Goal: Communication & Community: Answer question/provide support

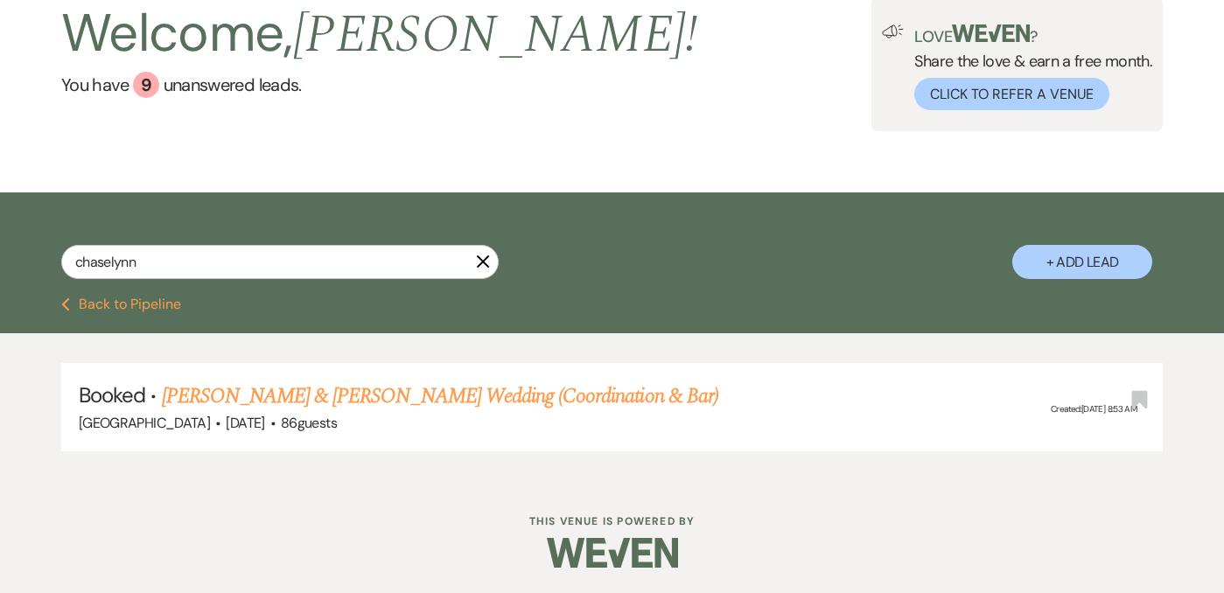
click at [163, 310] on button "Previous Back to Pipeline" at bounding box center [121, 305] width 120 height 14
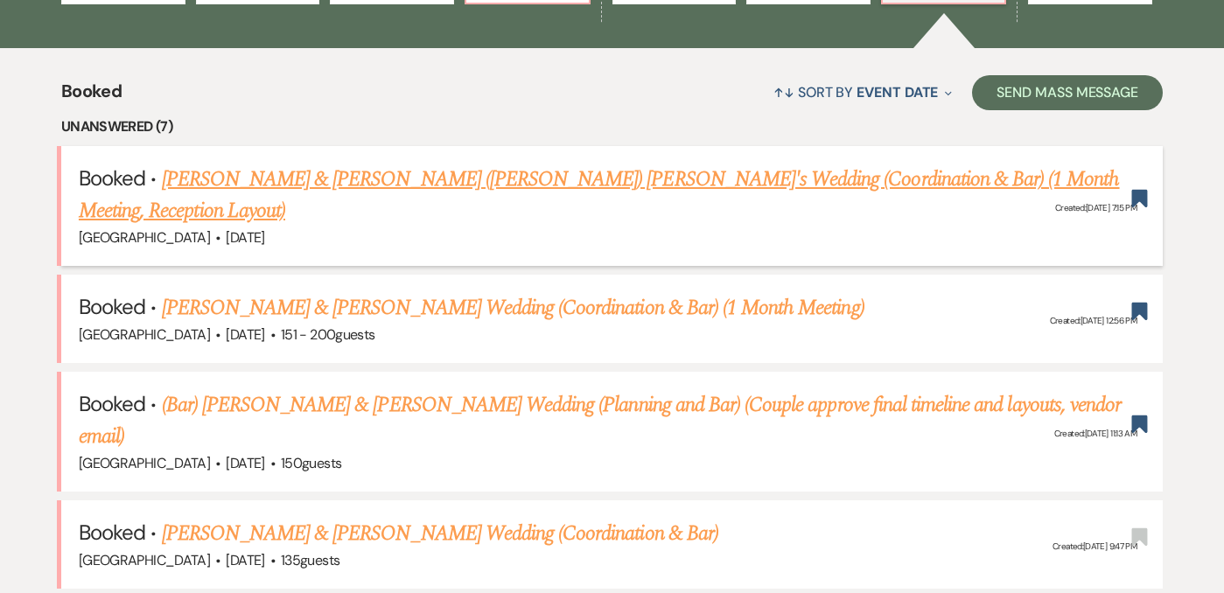
scroll to position [624, 0]
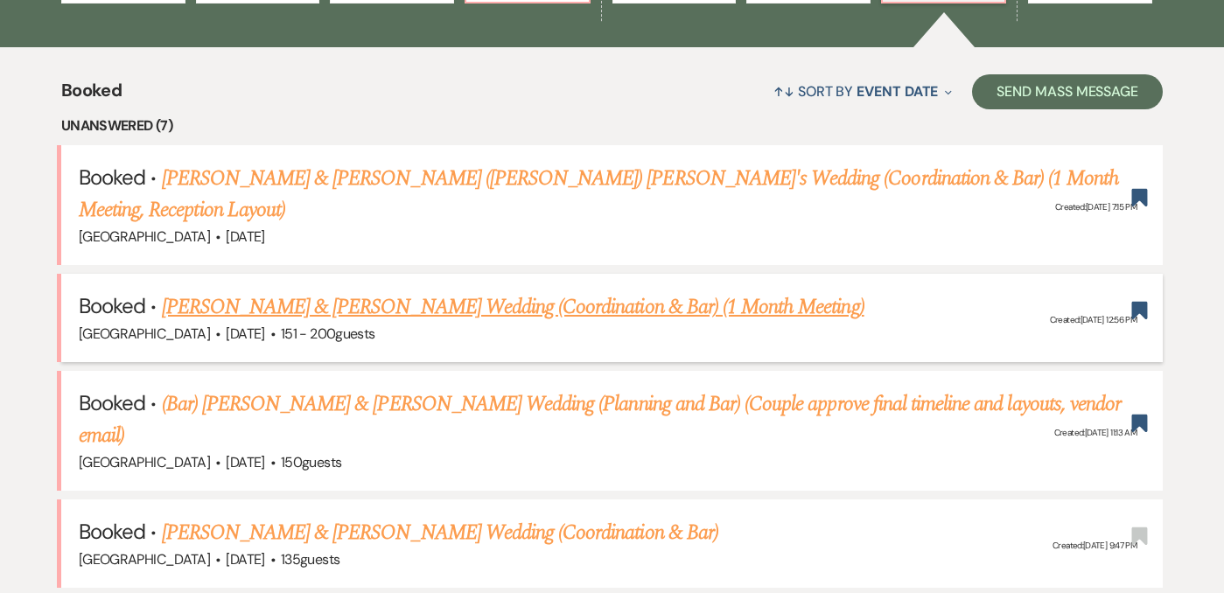
click at [421, 291] on link "[PERSON_NAME] & [PERSON_NAME] Wedding (Coordination & Bar) (1 Month Meeting)" at bounding box center [513, 307] width 703 height 32
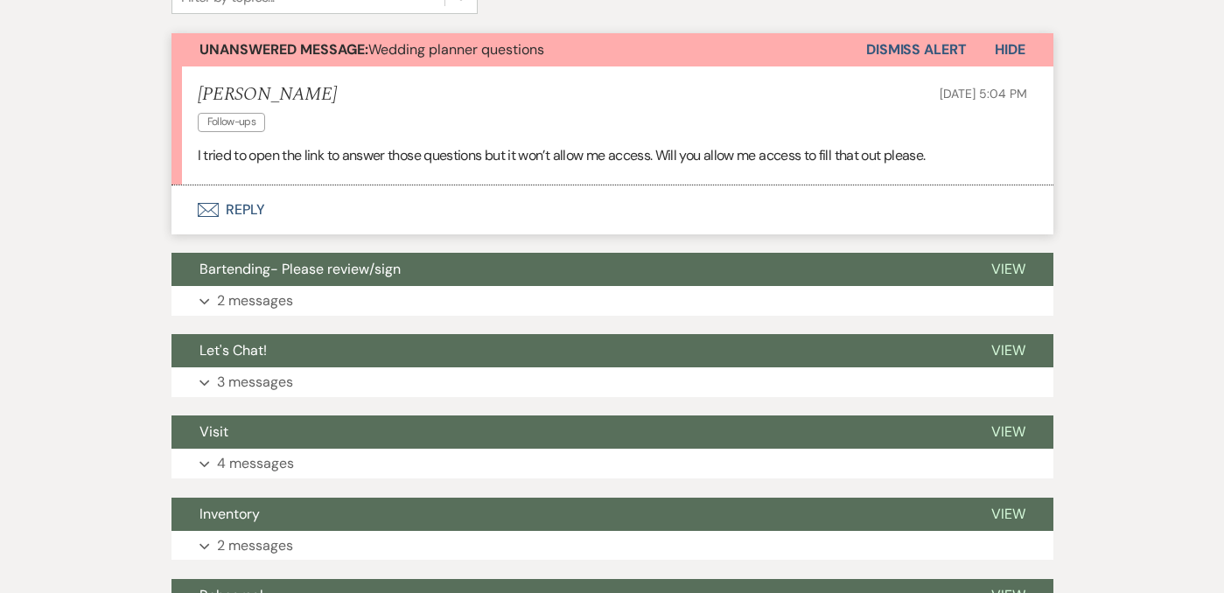
scroll to position [577, 0]
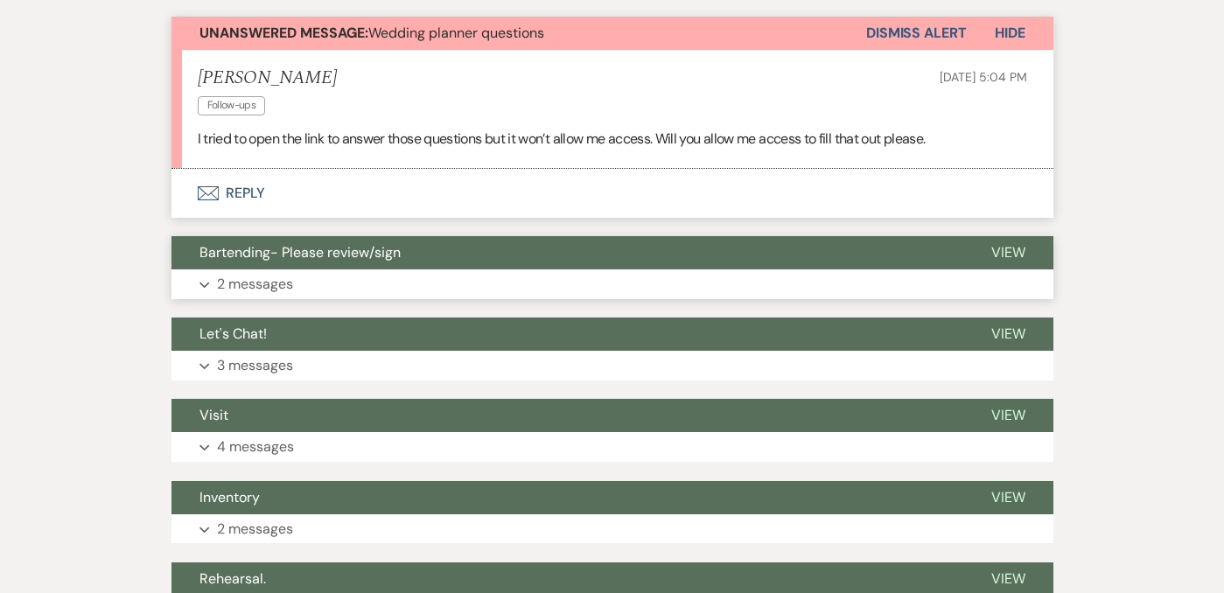
click at [319, 286] on button "Expand 2 messages" at bounding box center [613, 285] width 882 height 30
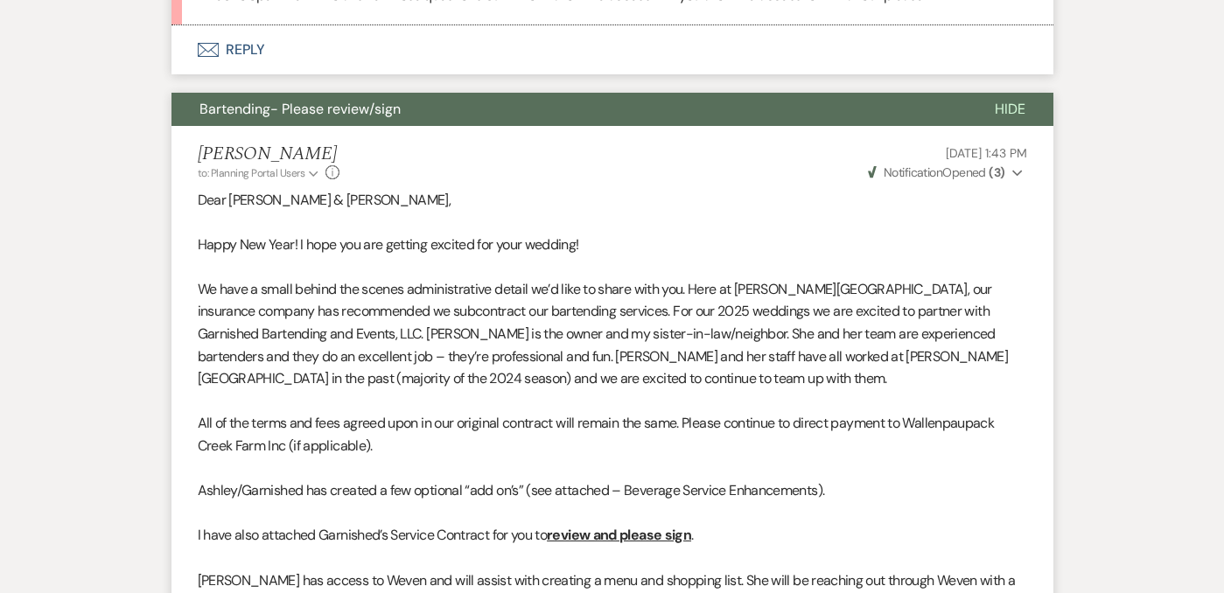
scroll to position [0, 0]
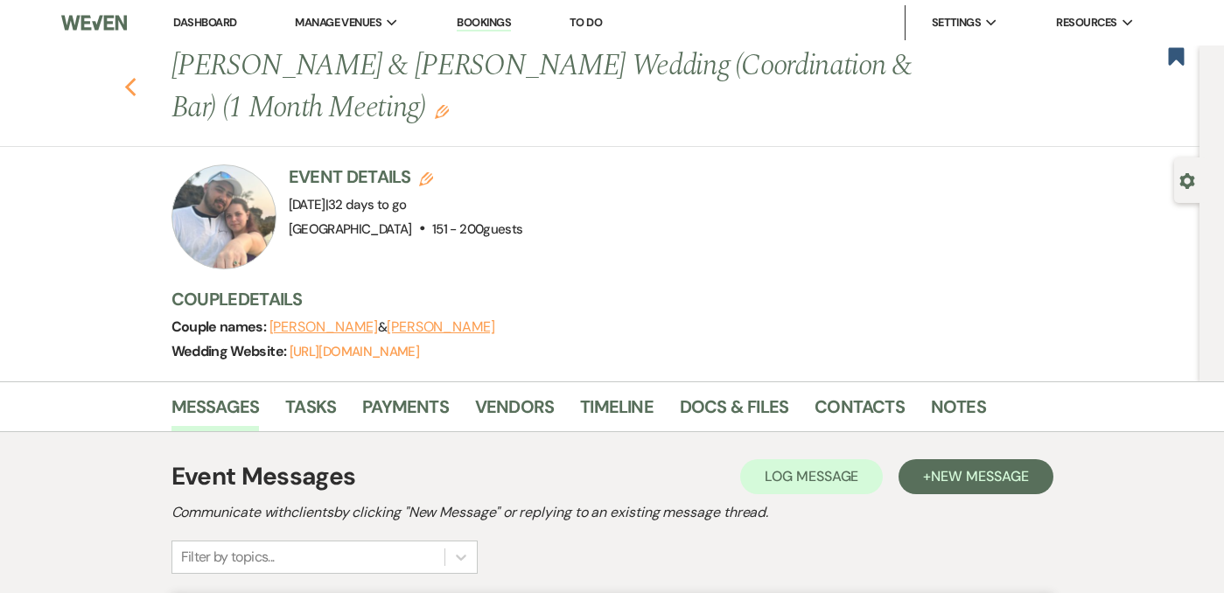
click at [124, 88] on use "button" at bounding box center [129, 87] width 11 height 19
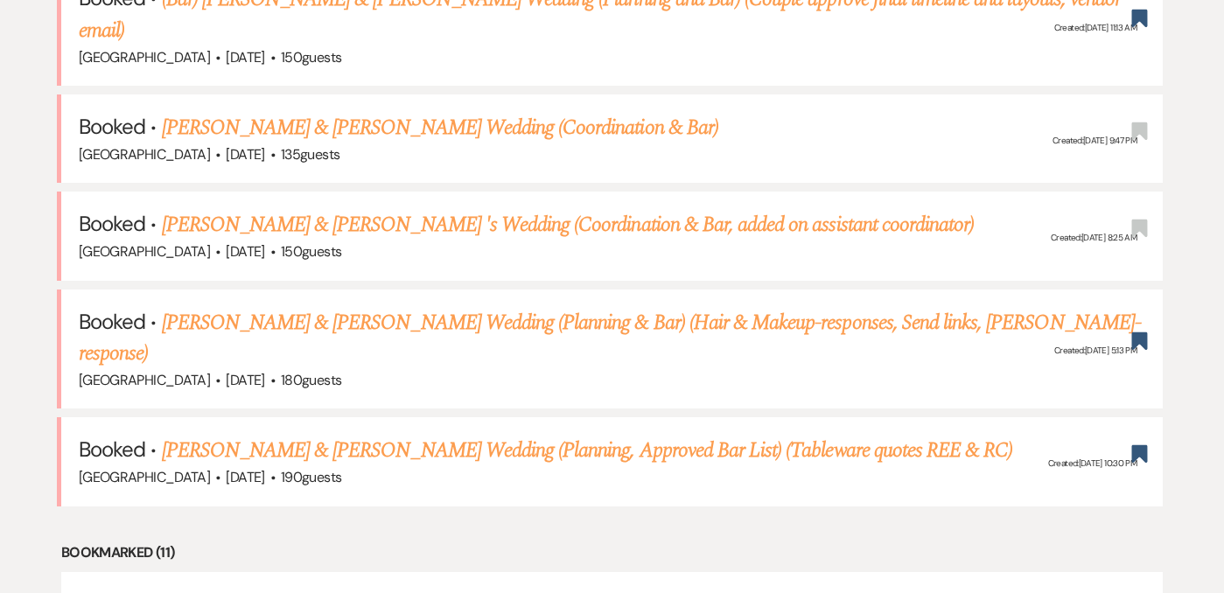
scroll to position [1034, 0]
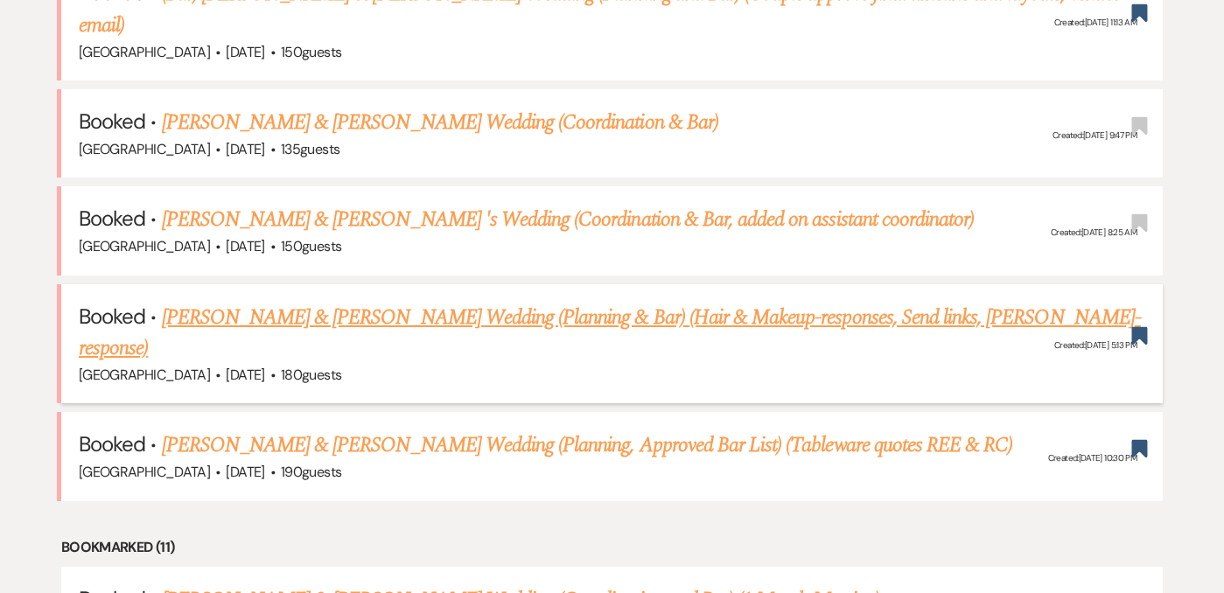
click at [419, 302] on link "[PERSON_NAME] & [PERSON_NAME] Wedding (Planning & Bar) (Hair & Makeup-responses…" at bounding box center [610, 333] width 1062 height 63
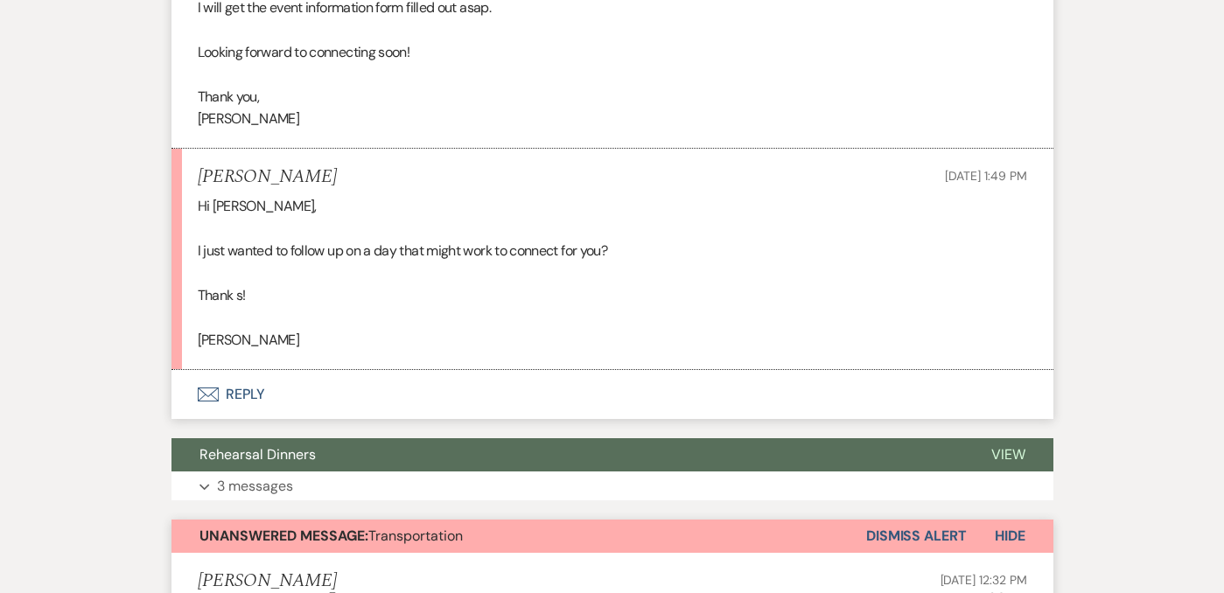
scroll to position [2297, 0]
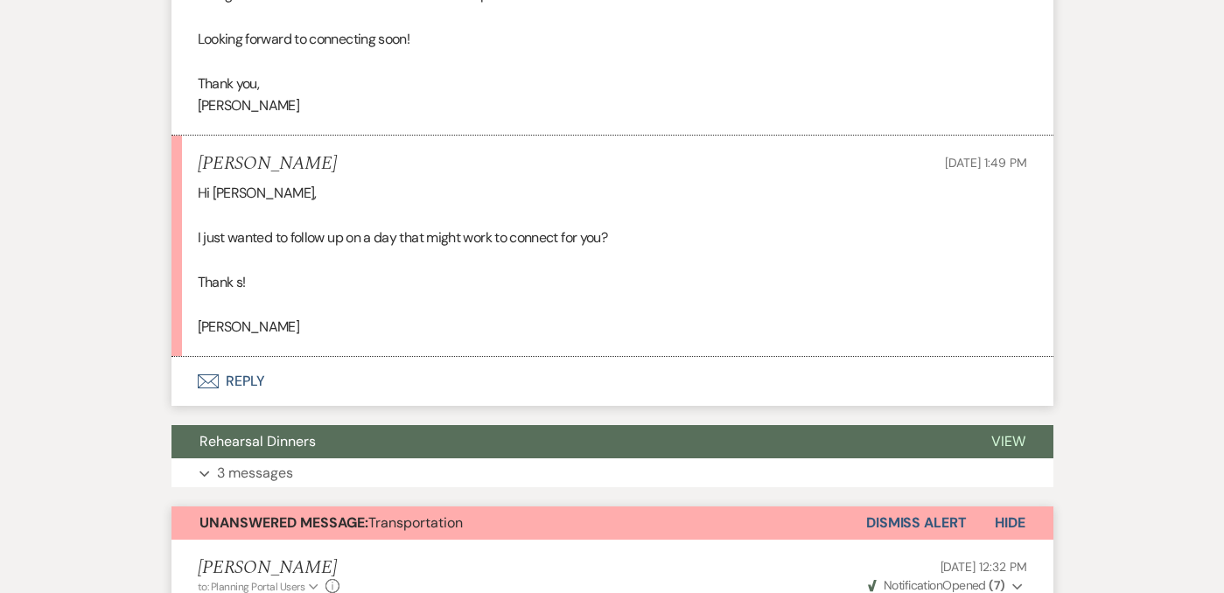
click at [238, 382] on button "Envelope Reply" at bounding box center [613, 381] width 882 height 49
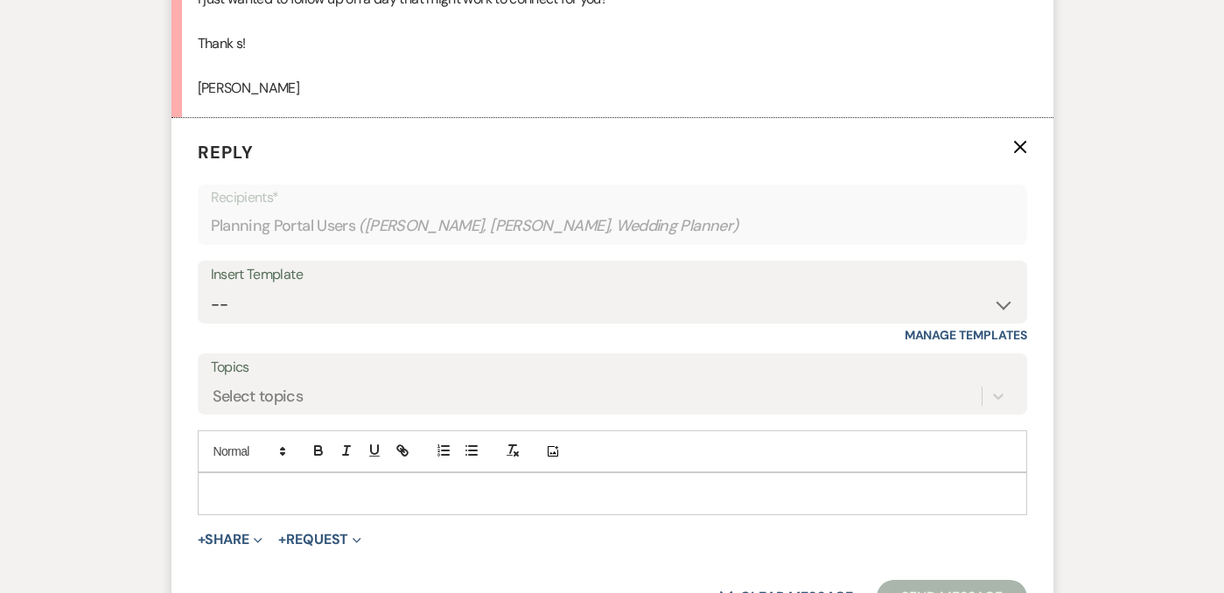
scroll to position [2539, 0]
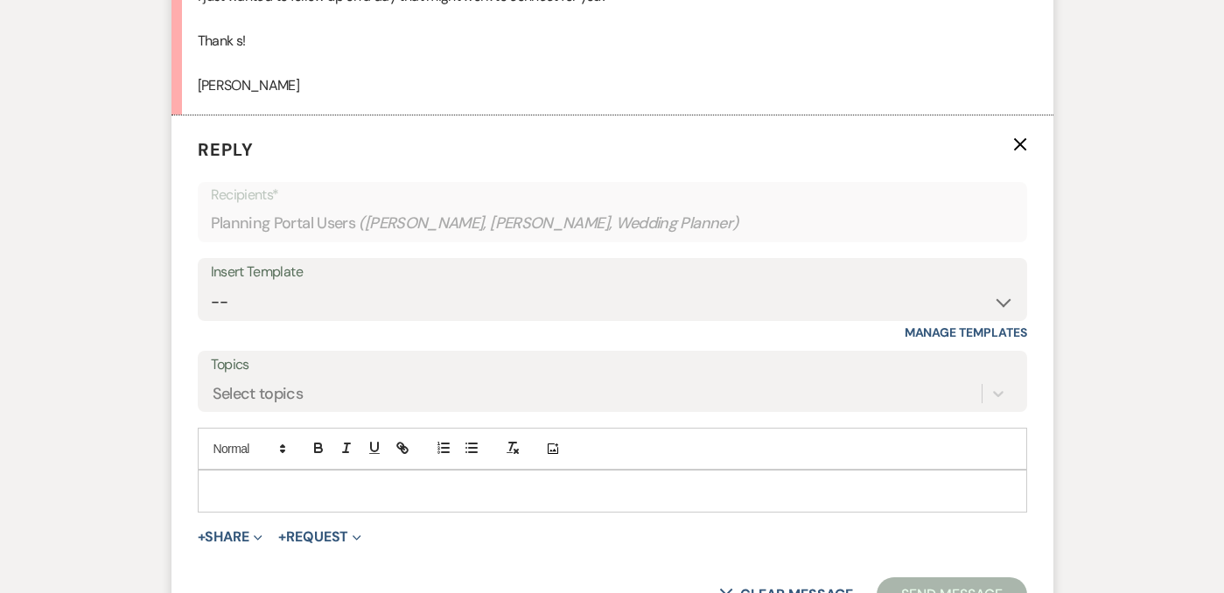
click at [346, 491] on p at bounding box center [613, 490] width 802 height 19
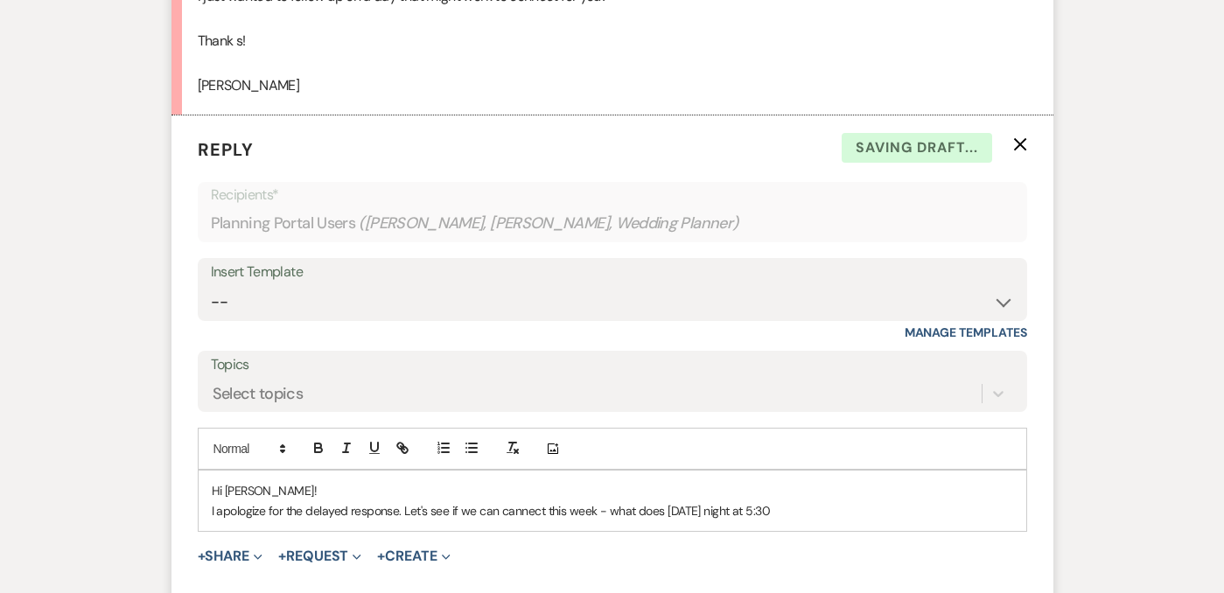
click at [617, 506] on p "I apologize for the delayed response. Let's see if we can cannect this week - w…" at bounding box center [613, 510] width 802 height 19
click at [618, 506] on p "I apologize for the delayed response. Let's see if we can cannect this week - w…" at bounding box center [613, 510] width 802 height 19
click at [831, 513] on p "I apologize for the delayed response. Let's see if we can cannect this week - h…" at bounding box center [613, 510] width 802 height 19
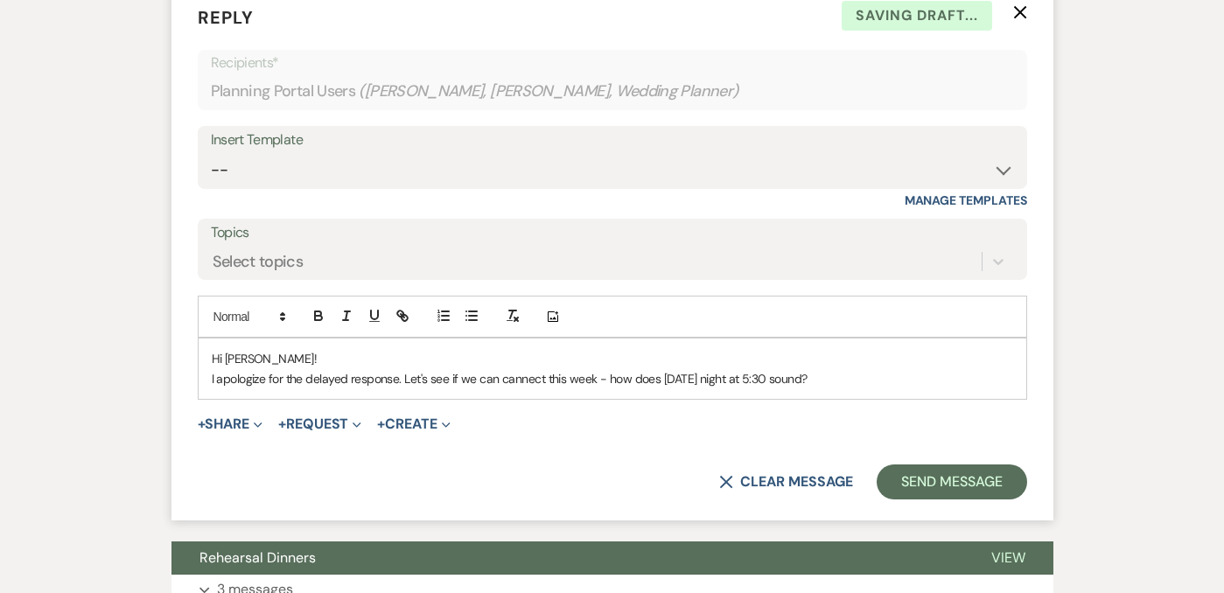
scroll to position [2675, 0]
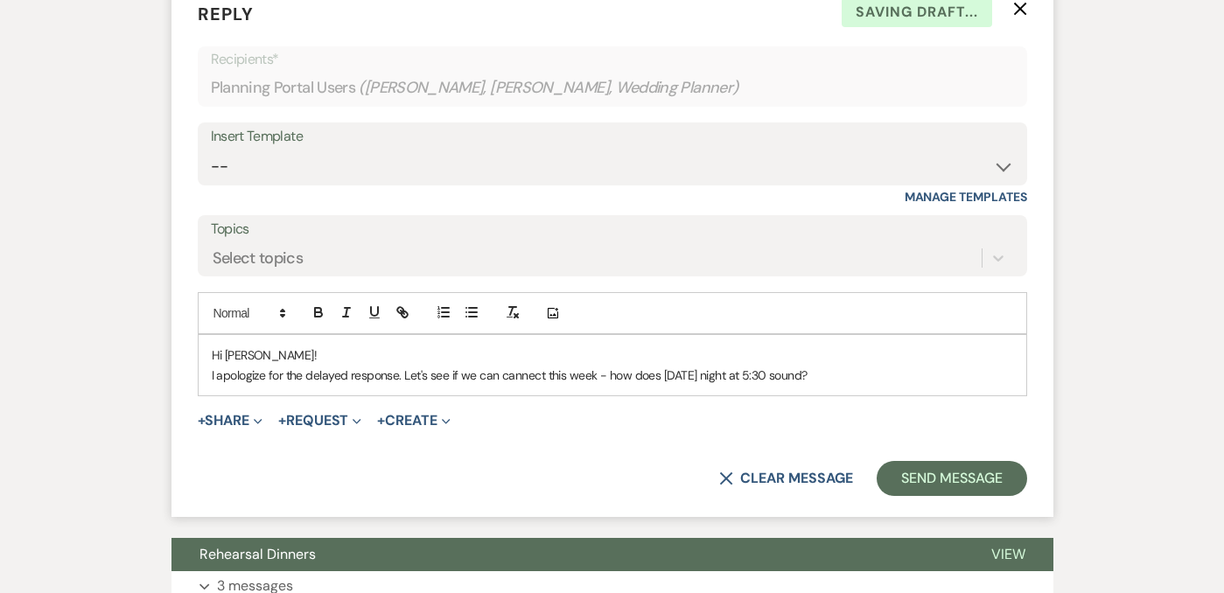
click at [526, 376] on p "I apologize for the delayed response. Let's see if we can cannect this week - h…" at bounding box center [613, 375] width 802 height 19
click at [863, 369] on p "I apologize for the delayed response. Let's see if we can connect this week - h…" at bounding box center [613, 375] width 802 height 19
click at [660, 377] on p "I apologize for the delayed response. Let's see if we can connect this week - h…" at bounding box center [613, 375] width 802 height 19
click at [774, 378] on p "I apologize for the delayed response. Let's see if we can connect this week - h…" at bounding box center [613, 375] width 802 height 19
click at [903, 374] on p "I apologize for the delayed response. Let's see if we can connect this week - h…" at bounding box center [613, 375] width 802 height 19
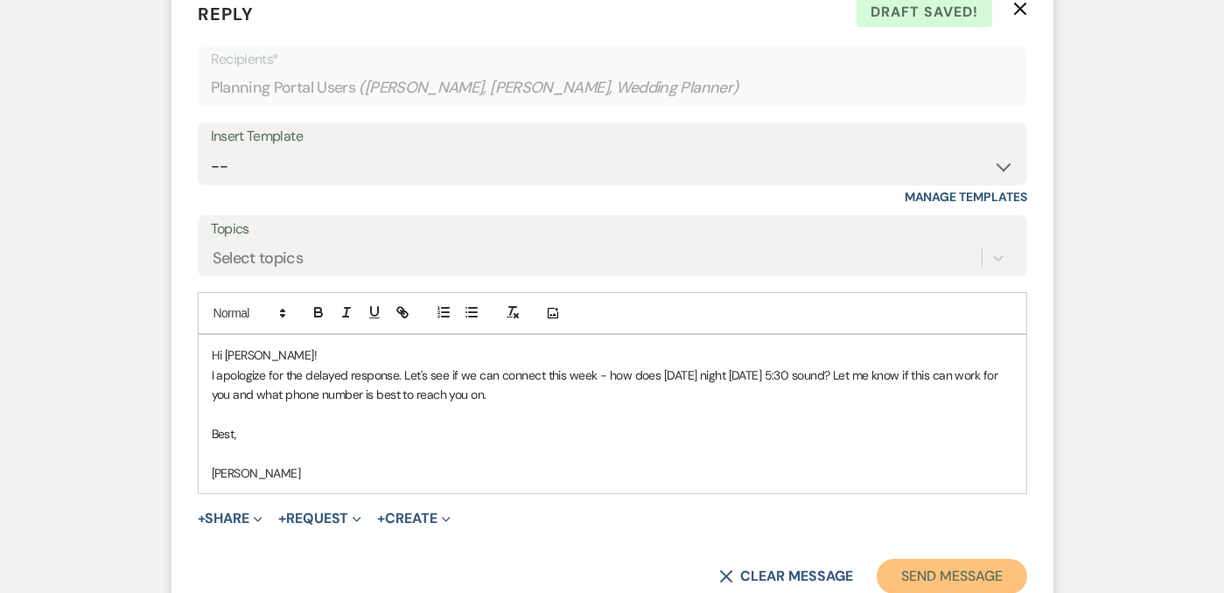
click at [960, 575] on button "Send Message" at bounding box center [952, 576] width 150 height 35
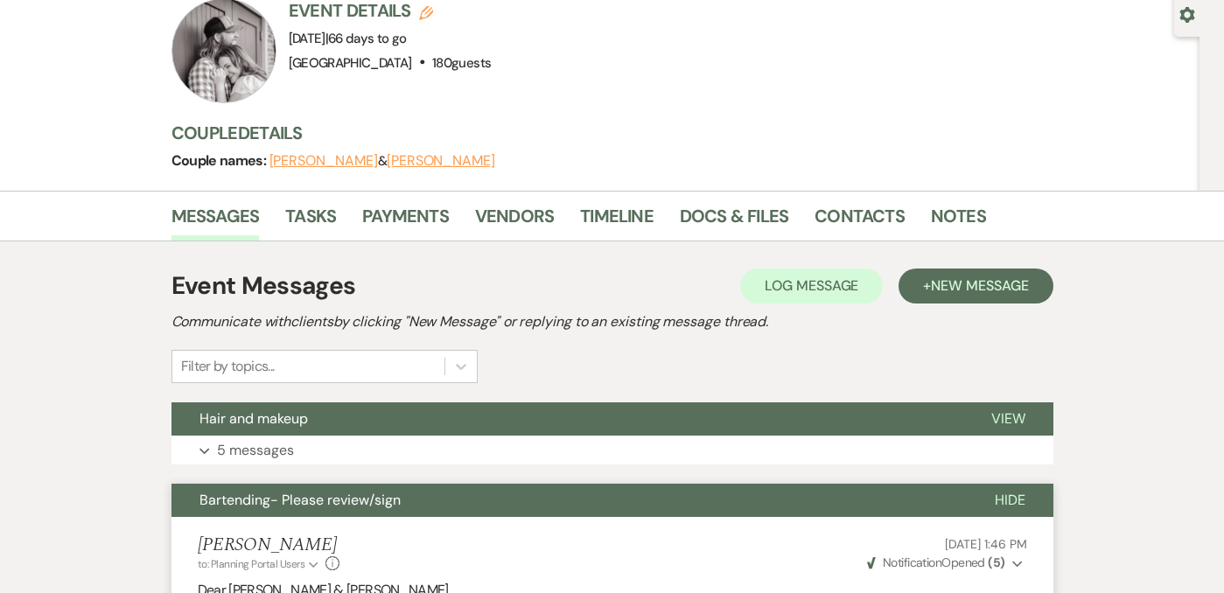
scroll to position [0, 0]
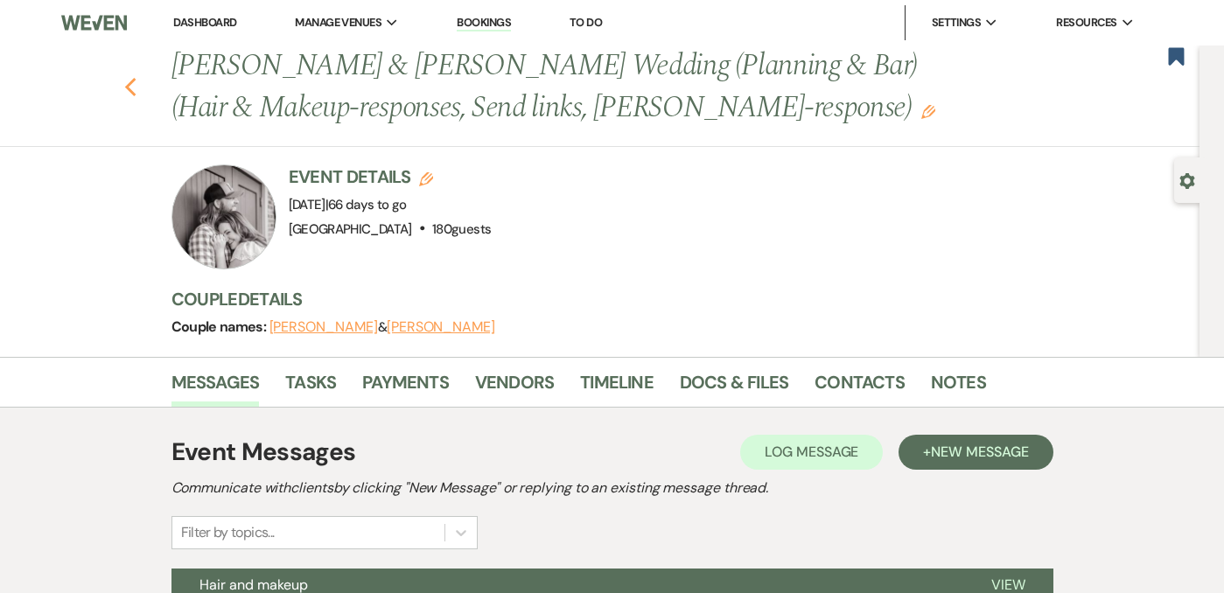
click at [130, 75] on button "Previous" at bounding box center [130, 86] width 13 height 25
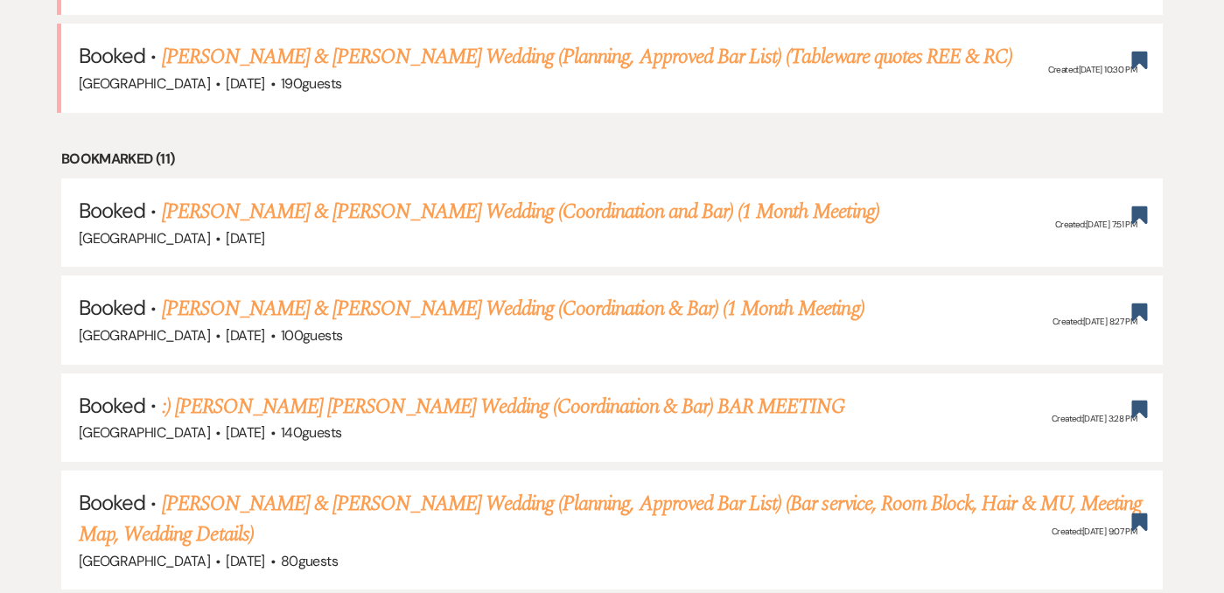
scroll to position [1438, 0]
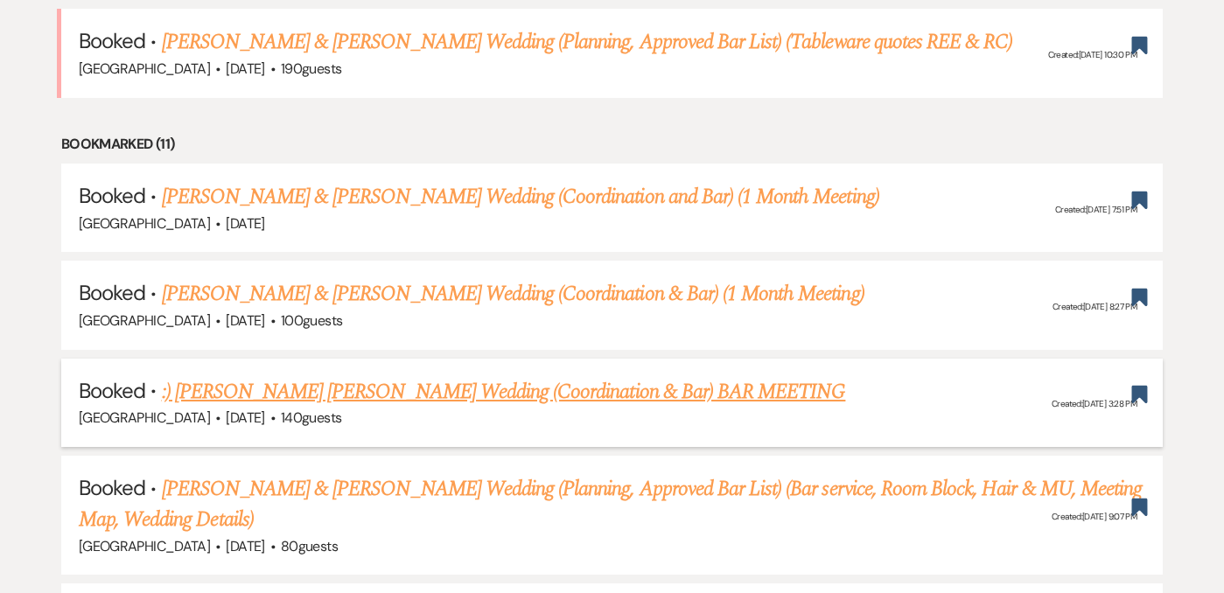
click at [443, 376] on link ":) [PERSON_NAME] [PERSON_NAME] Wedding (Coordination & Bar) BAR MEETING" at bounding box center [504, 392] width 684 height 32
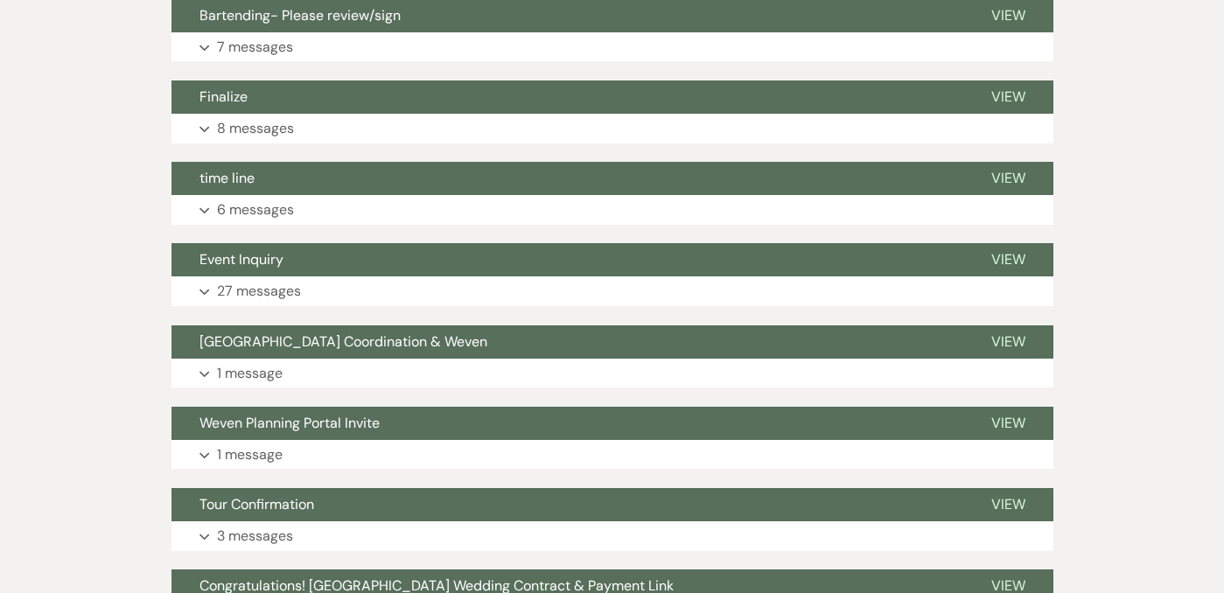
scroll to position [558, 0]
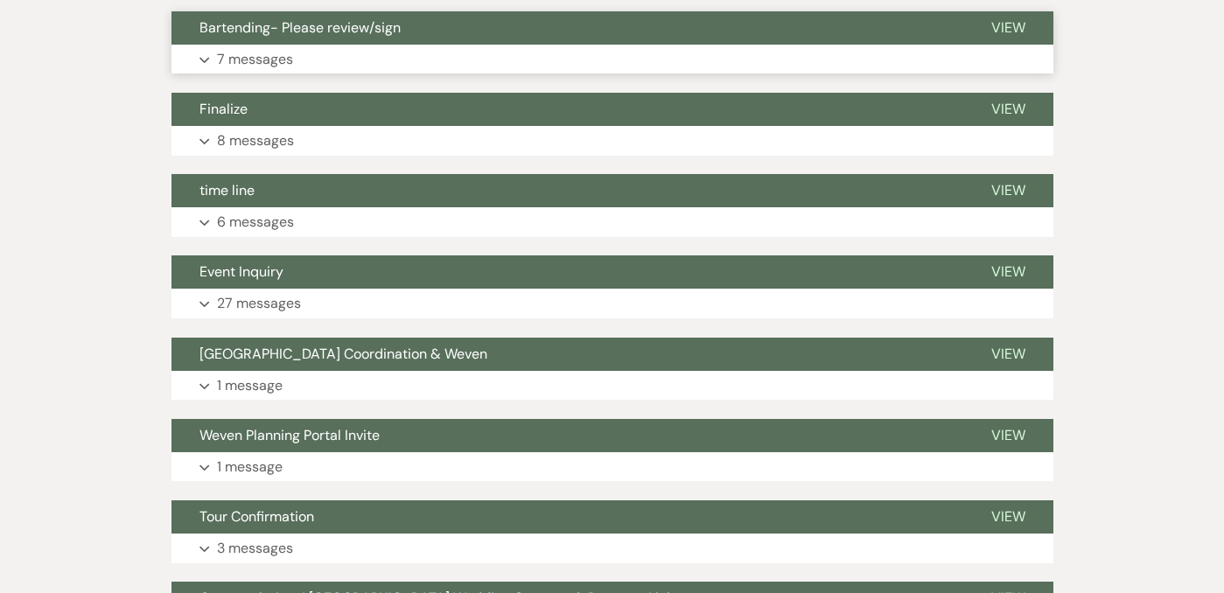
click at [317, 51] on button "Expand 7 messages" at bounding box center [613, 60] width 882 height 30
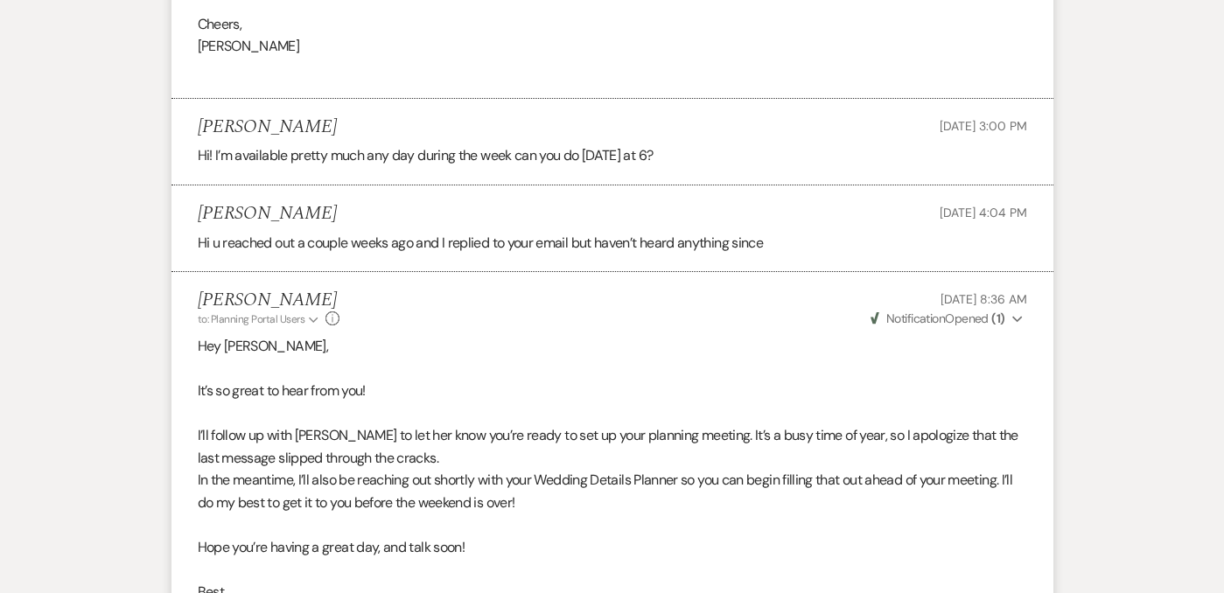
scroll to position [1831, 0]
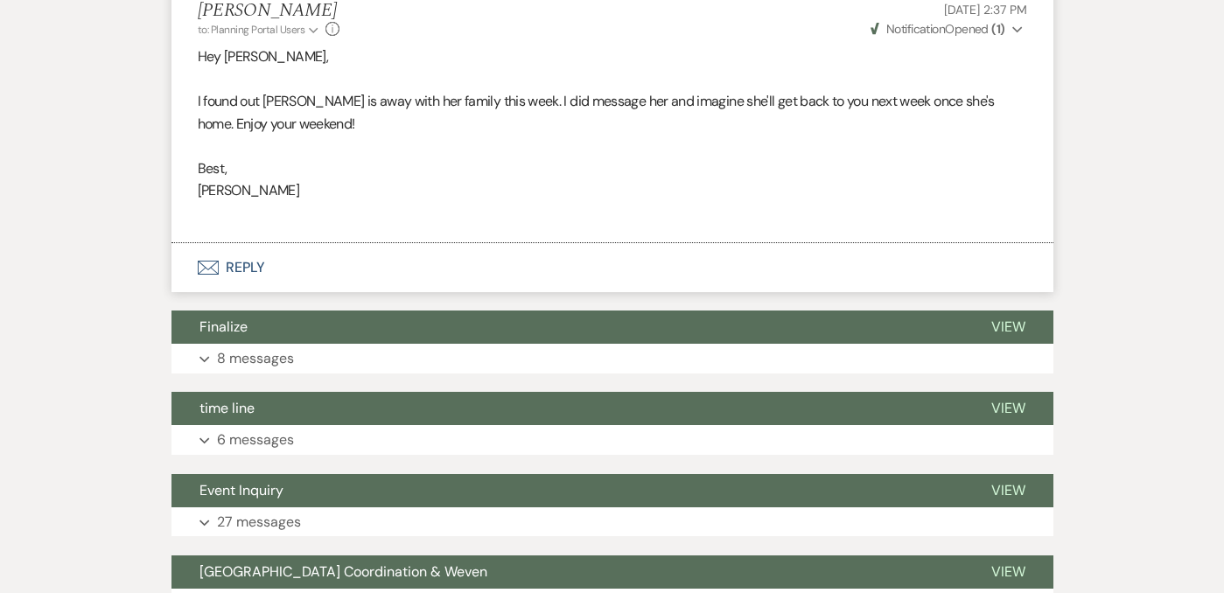
click at [240, 256] on button "Envelope Reply" at bounding box center [613, 267] width 882 height 49
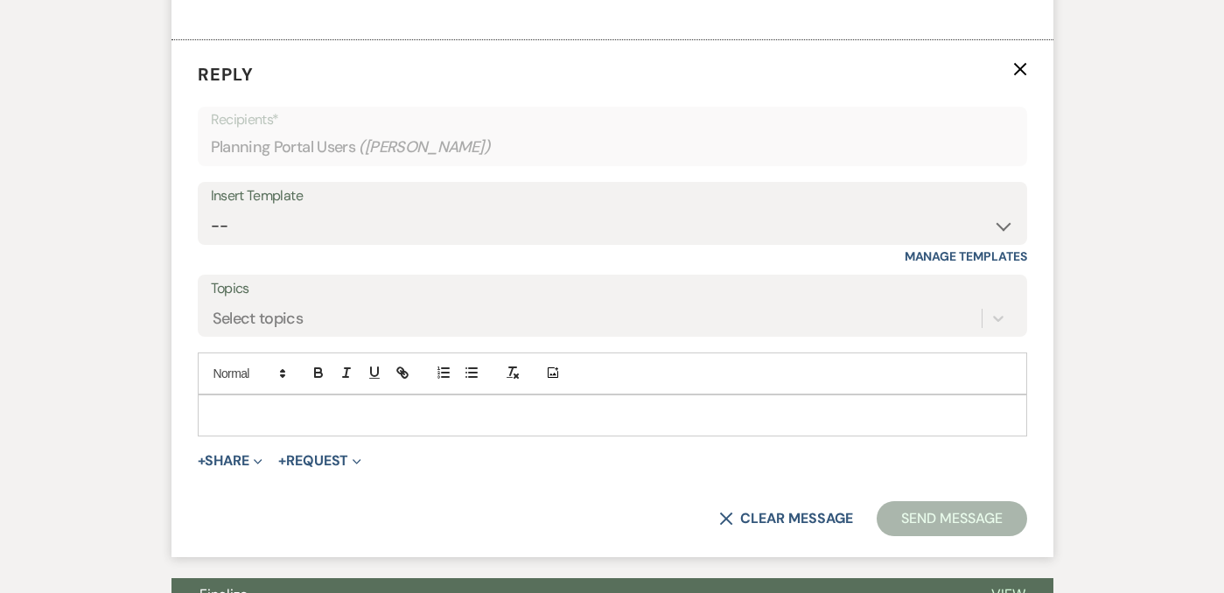
scroll to position [2809, 0]
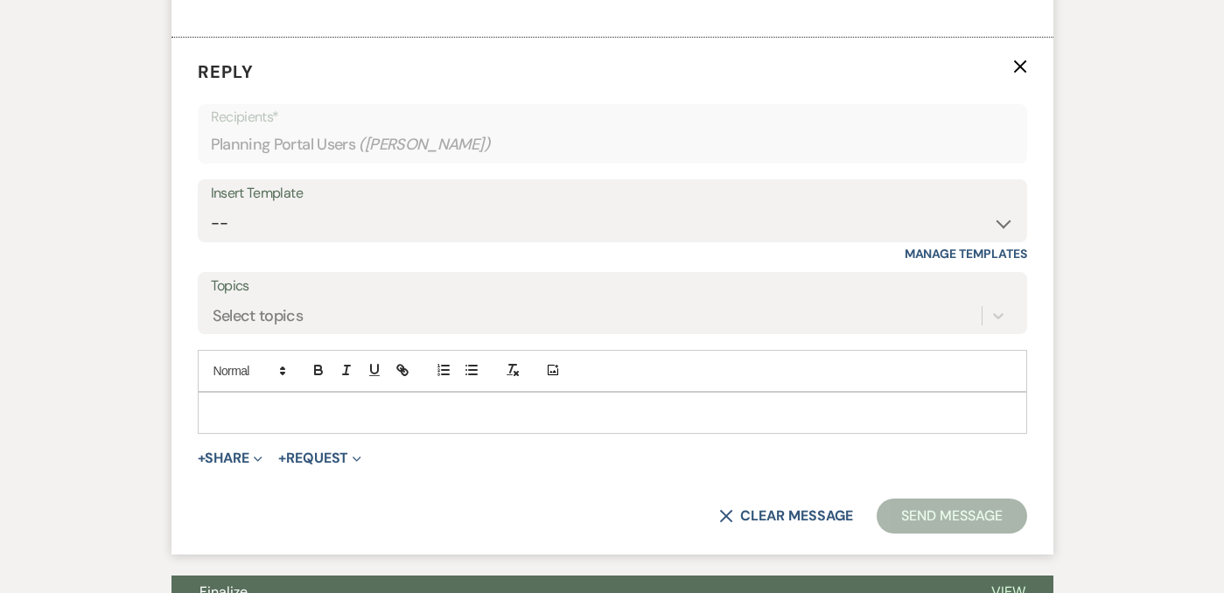
click at [285, 405] on p at bounding box center [613, 412] width 802 height 19
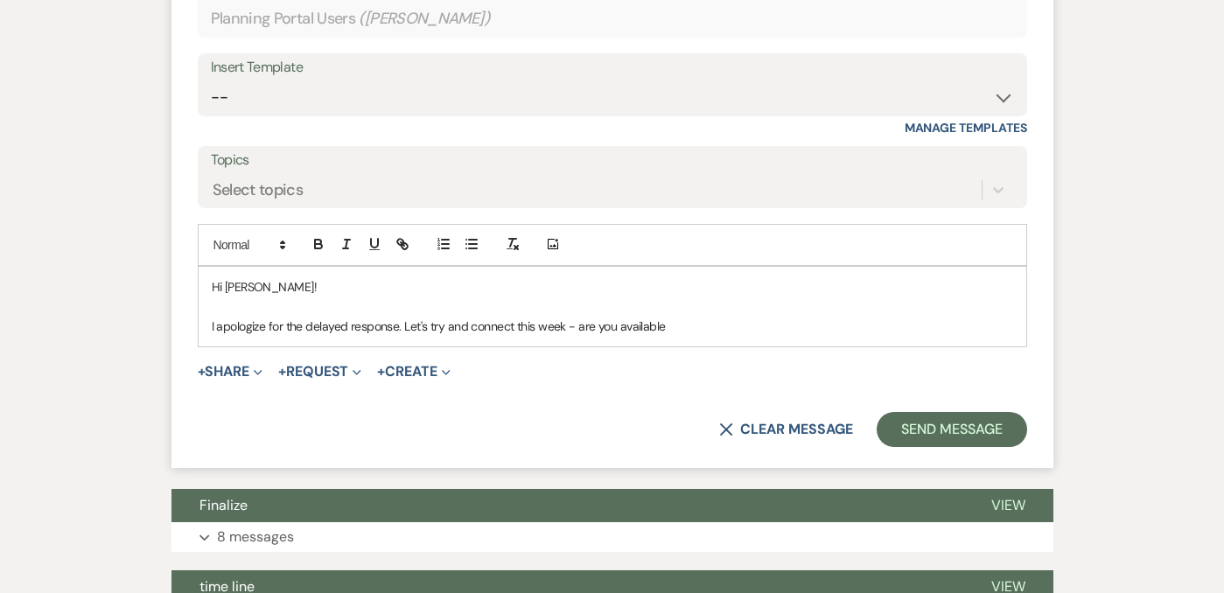
scroll to position [2945, 0]
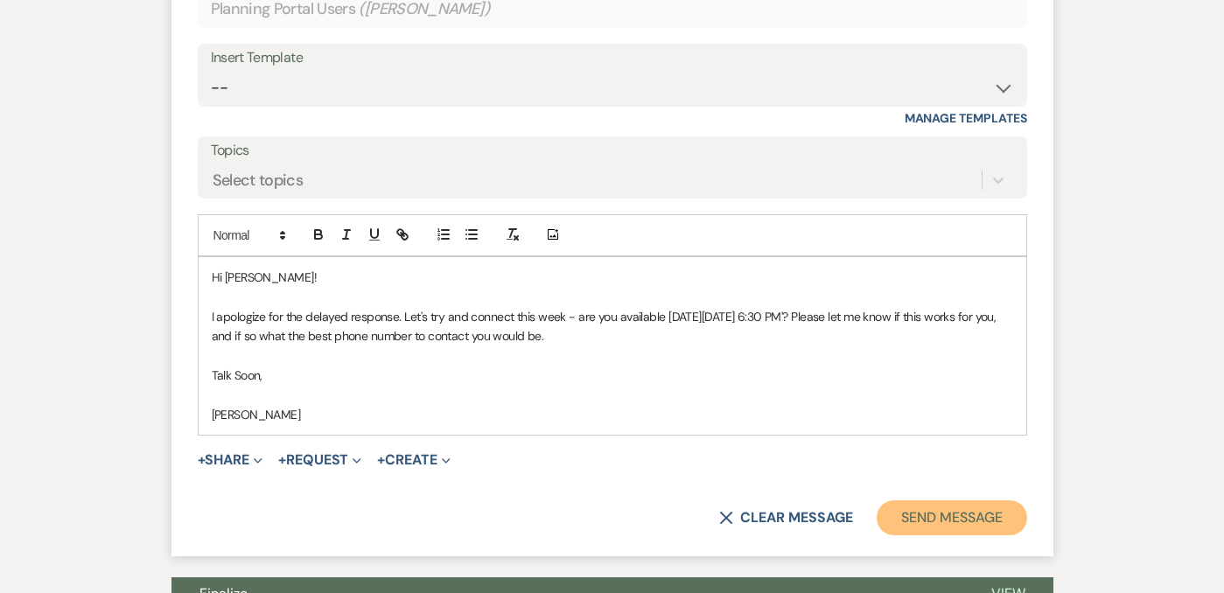
click at [976, 509] on button "Send Message" at bounding box center [952, 518] width 150 height 35
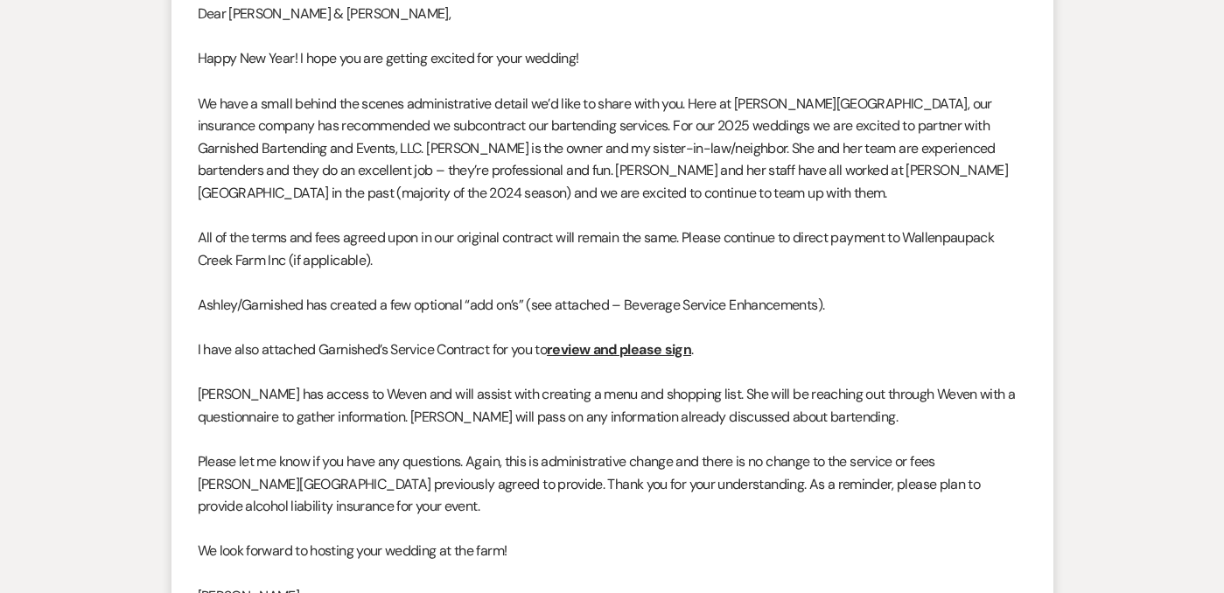
scroll to position [0, 0]
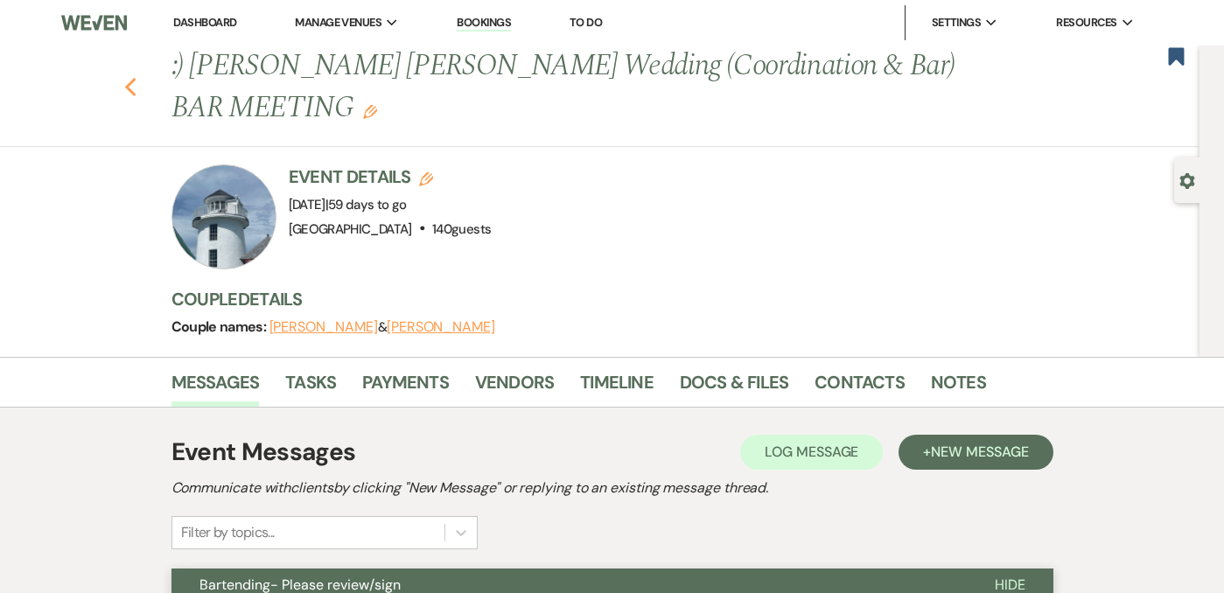
click at [134, 84] on icon "Previous" at bounding box center [130, 87] width 13 height 21
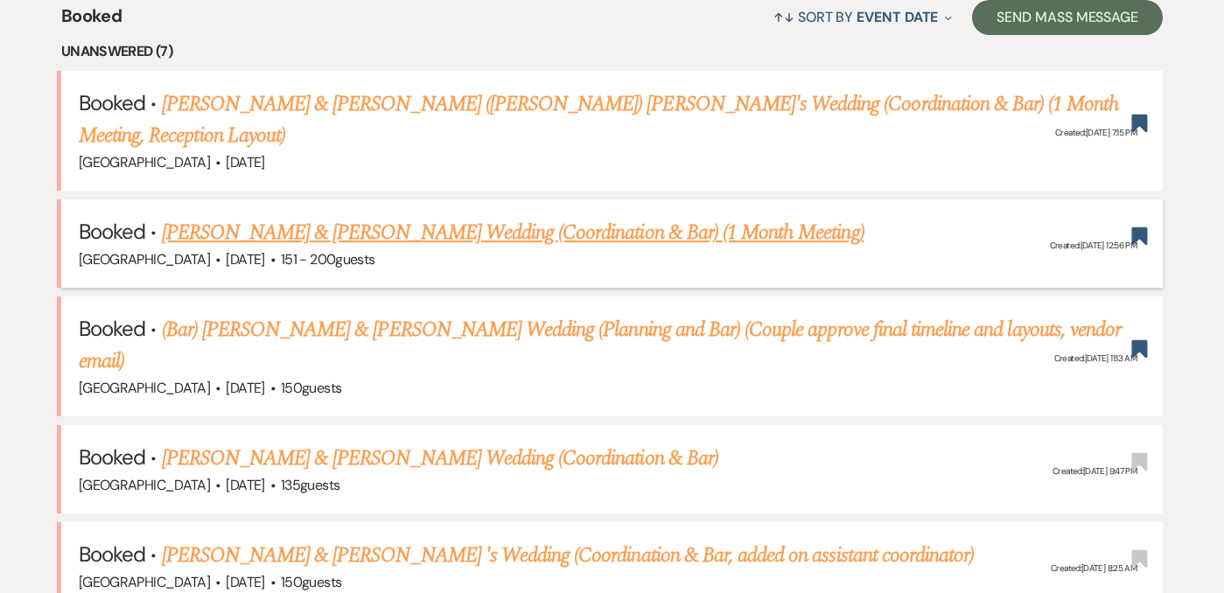
scroll to position [705, 0]
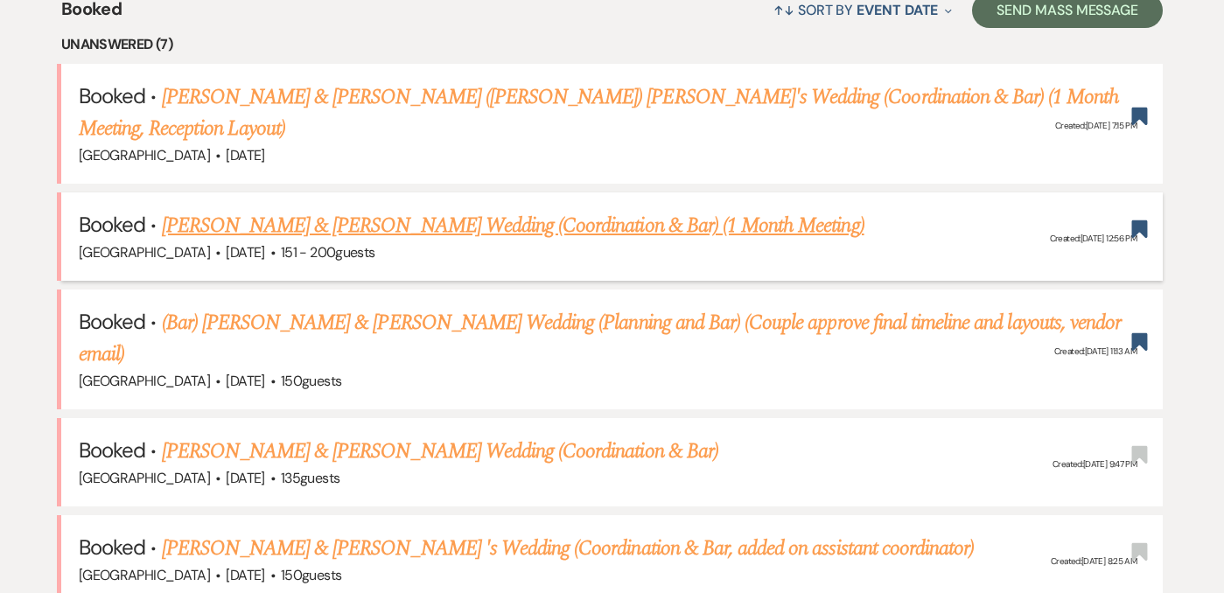
click at [505, 307] on link "(Bar) [PERSON_NAME] & [PERSON_NAME] Wedding (Planning and Bar) (Couple approve …" at bounding box center [600, 338] width 1042 height 63
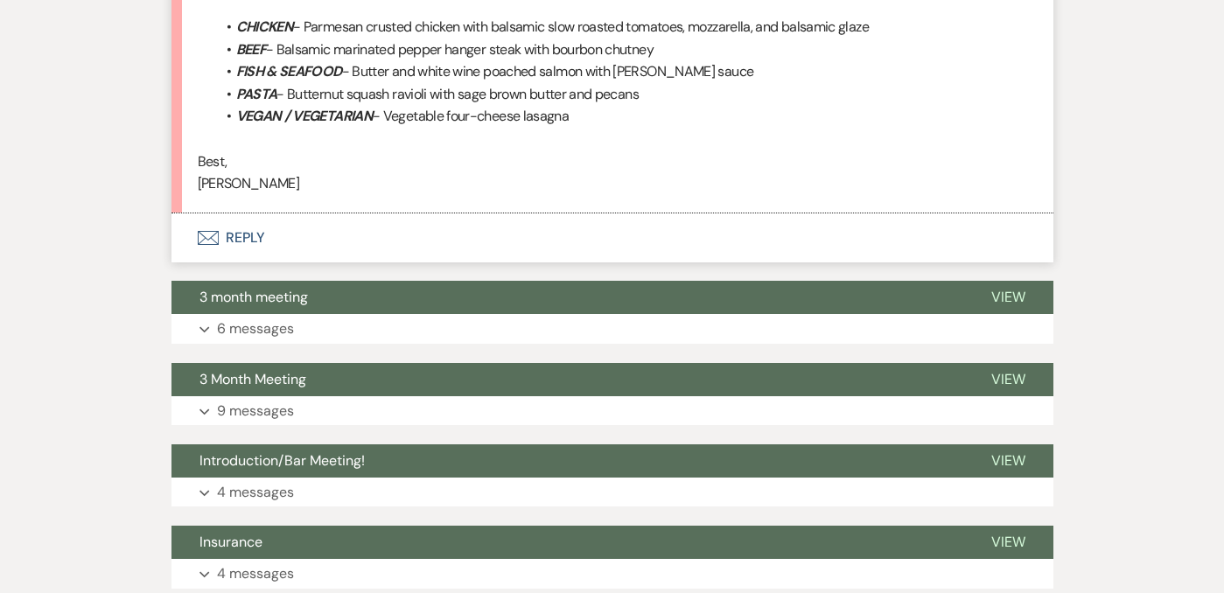
scroll to position [4825, 0]
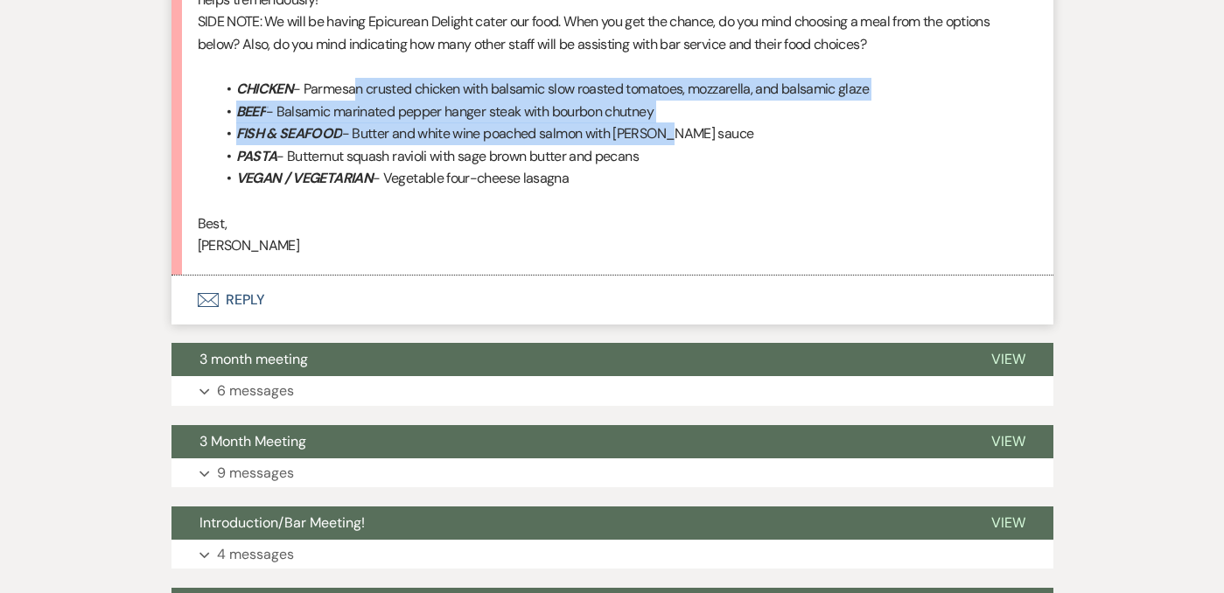
drag, startPoint x: 361, startPoint y: 98, endPoint x: 651, endPoint y: 140, distance: 292.7
click at [651, 141] on ul "CHICKEN - Parmesan crusted chicken with balsamic slow roasted tomatoes, mozzare…" at bounding box center [621, 134] width 812 height 112
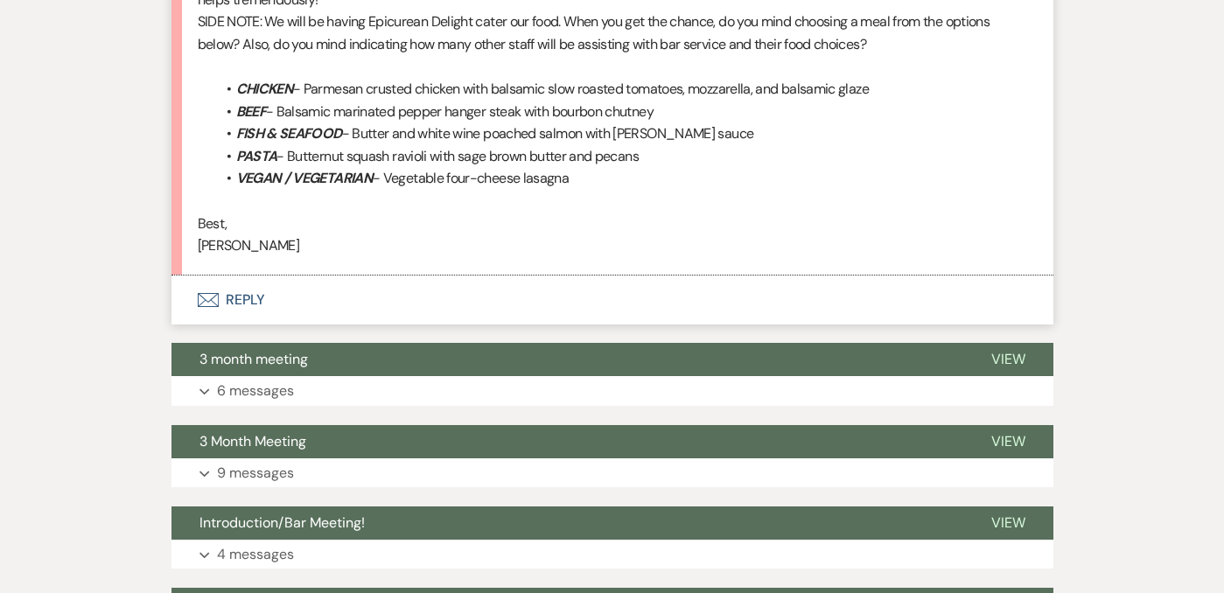
click at [685, 137] on li "FISH & SEAFOOD - Butter and white wine poached salmon with [PERSON_NAME] sauce" at bounding box center [621, 134] width 812 height 23
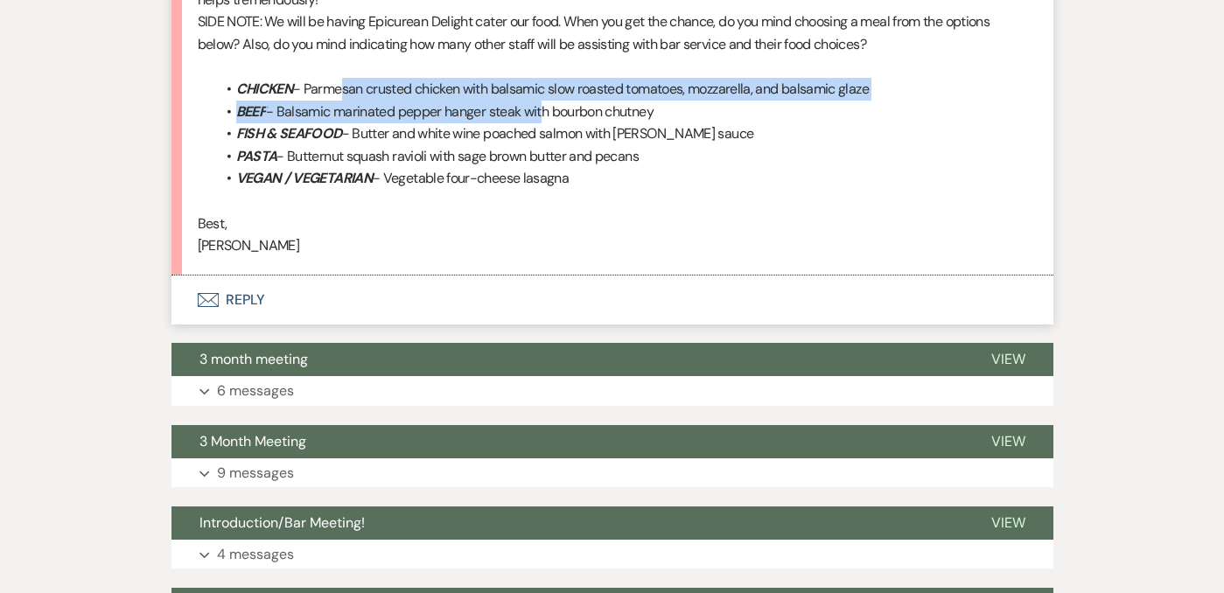
drag, startPoint x: 342, startPoint y: 88, endPoint x: 540, endPoint y: 116, distance: 199.8
click at [541, 116] on ul "CHICKEN - Parmesan crusted chicken with balsamic slow roasted tomatoes, mozzare…" at bounding box center [621, 134] width 812 height 112
click at [540, 116] on span "- Balsamic marinated pepper hanger steak with bourbon chutney" at bounding box center [460, 111] width 388 height 18
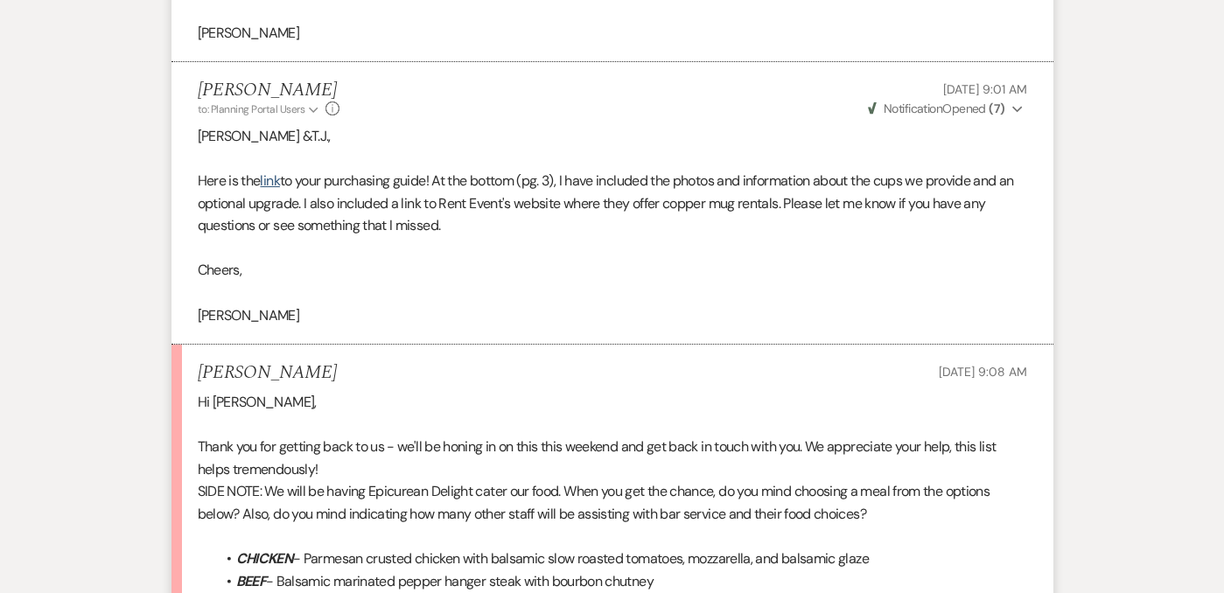
scroll to position [4352, 0]
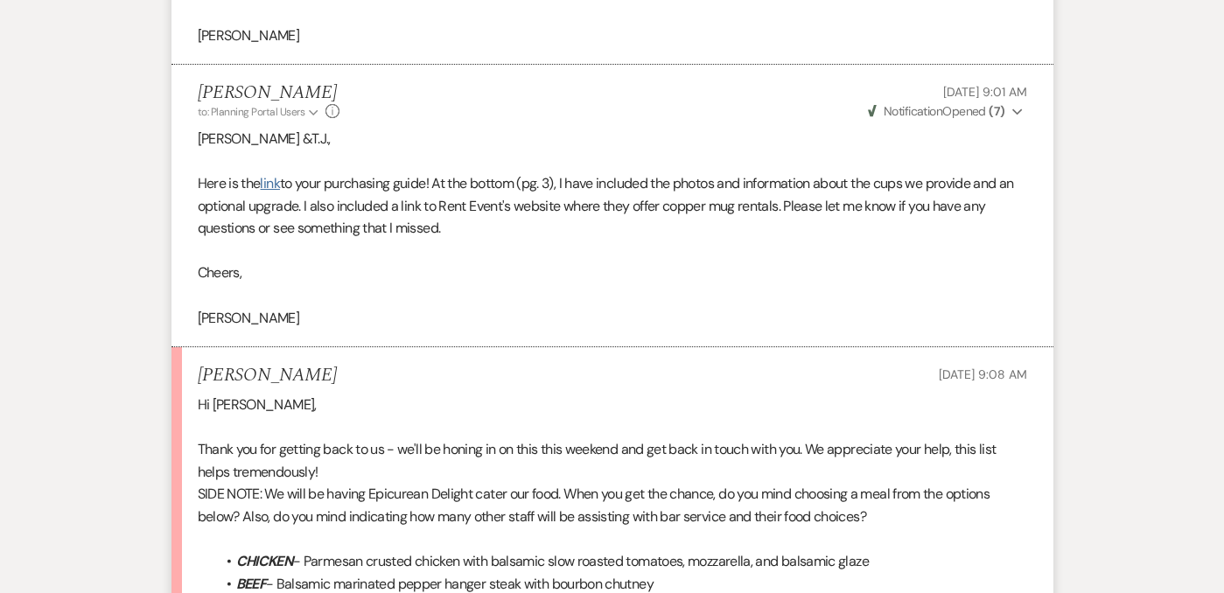
click at [274, 186] on link "link" at bounding box center [269, 183] width 19 height 18
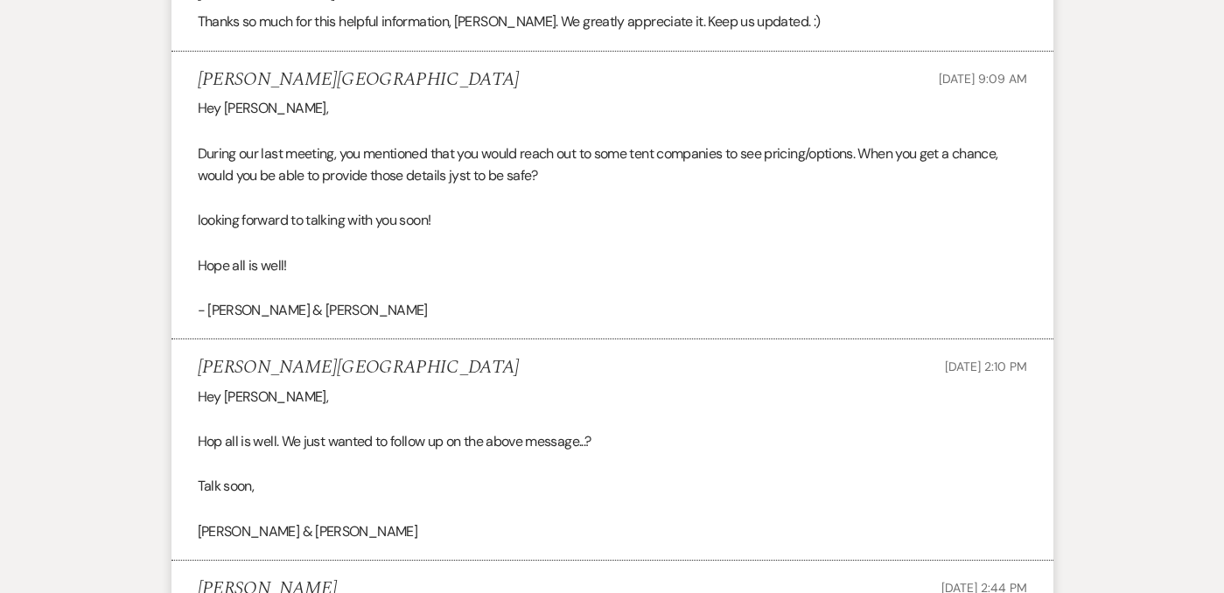
scroll to position [0, 0]
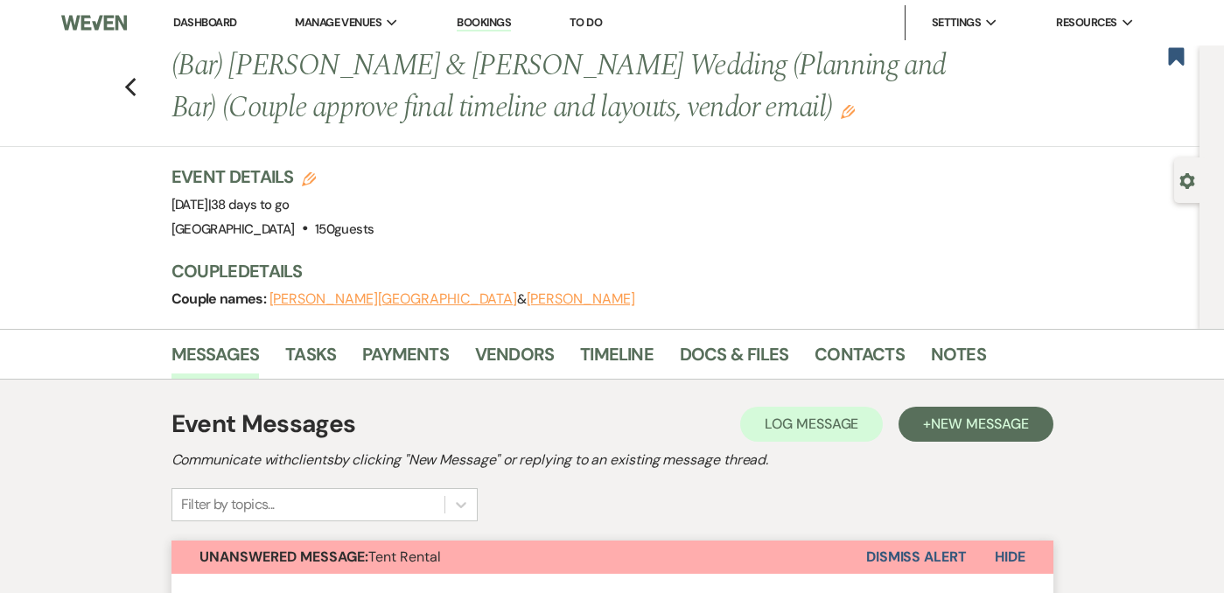
click at [142, 82] on div "Previous (Bar) [PERSON_NAME] & [PERSON_NAME] Wedding (Planning and Bar) (Couple…" at bounding box center [595, 97] width 1209 height 102
click at [129, 88] on use "button" at bounding box center [129, 87] width 11 height 19
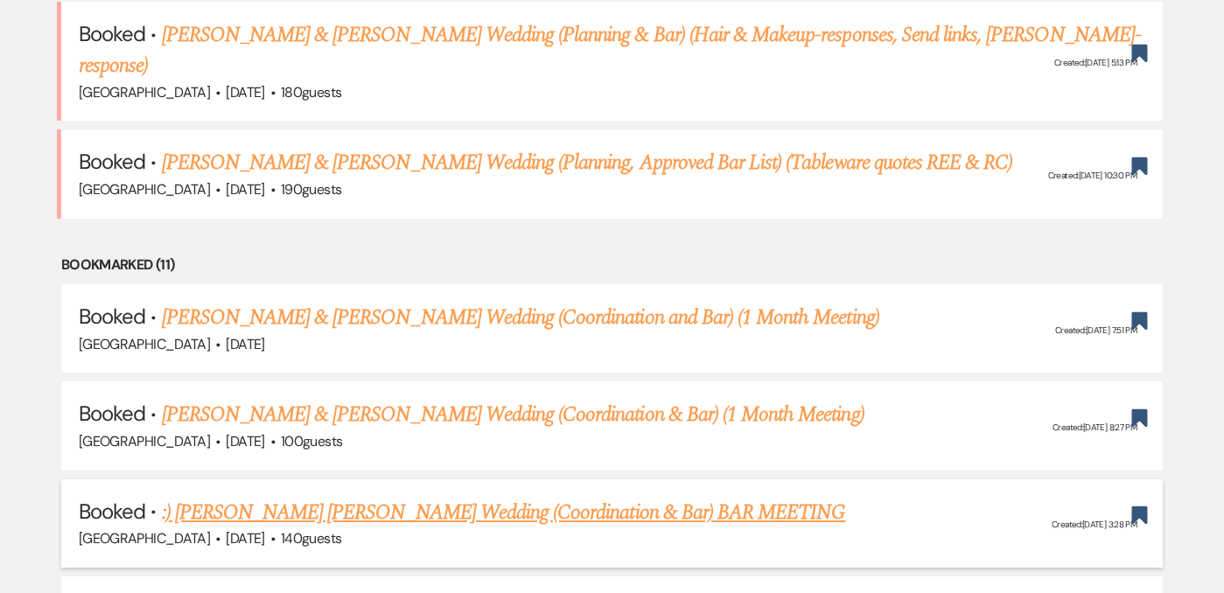
scroll to position [1315, 0]
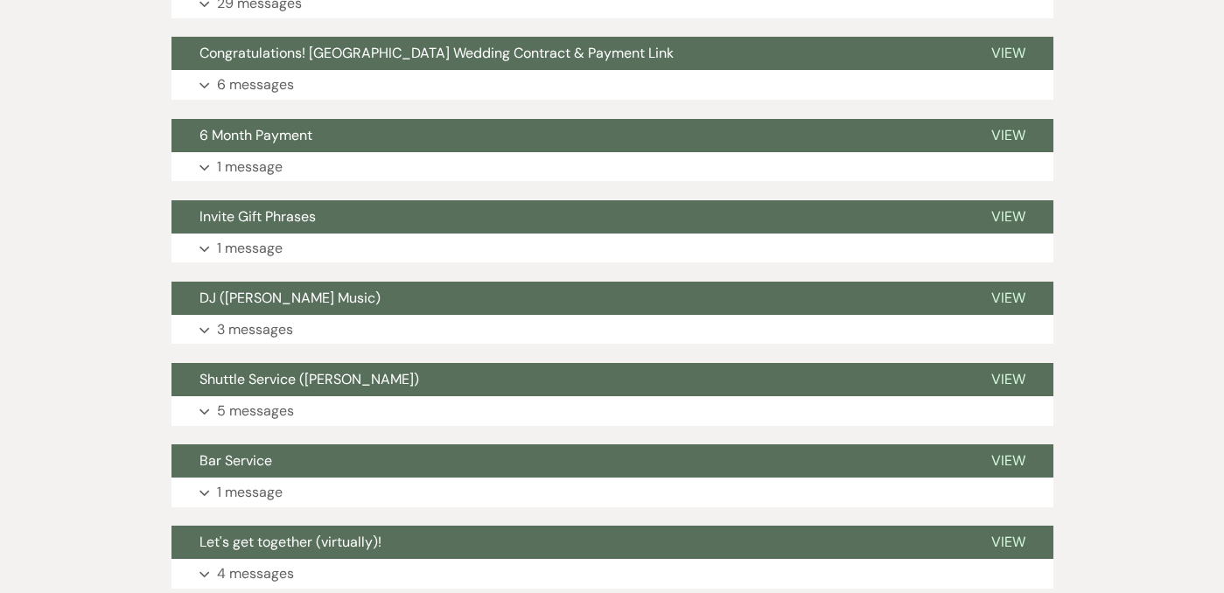
scroll to position [1008, 0]
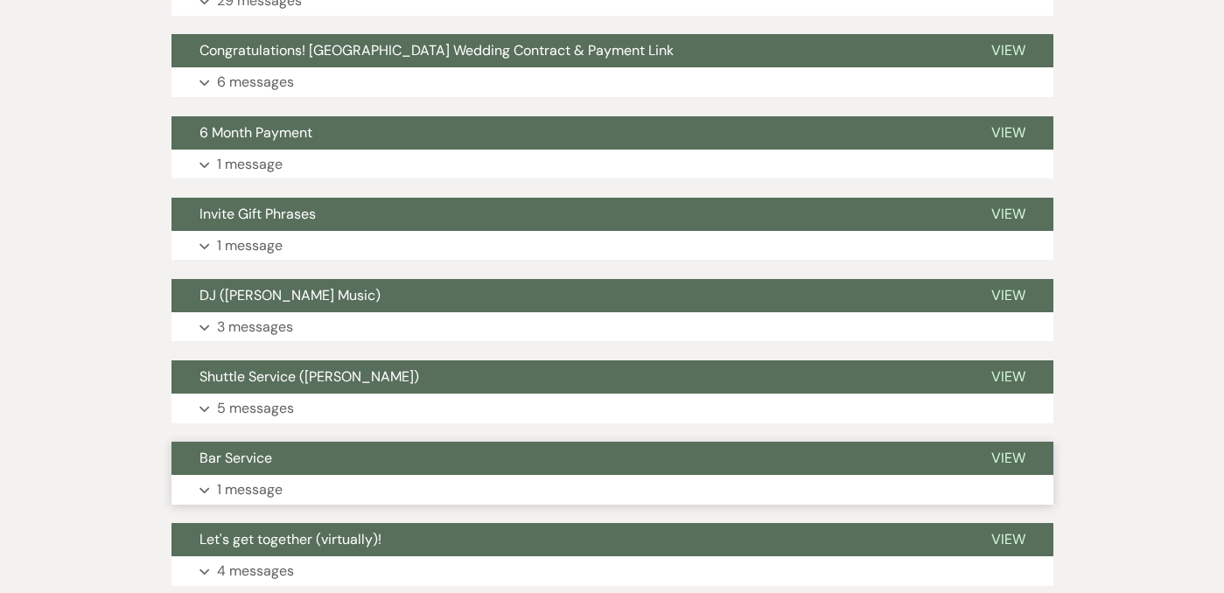
click at [378, 475] on button "Expand 1 message" at bounding box center [613, 490] width 882 height 30
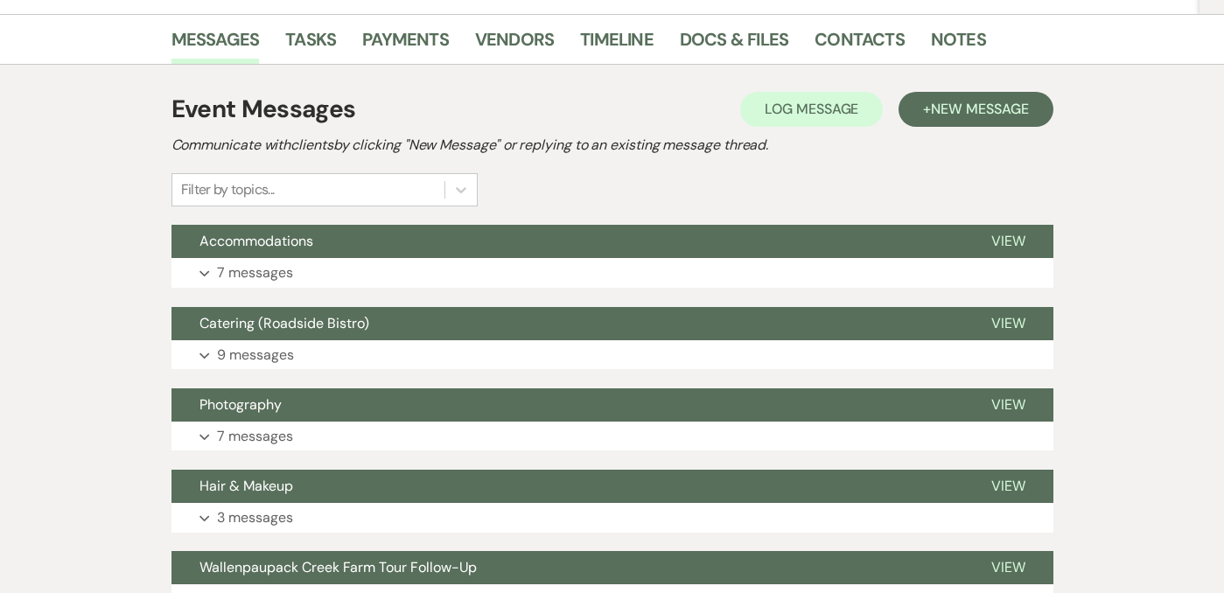
scroll to position [0, 0]
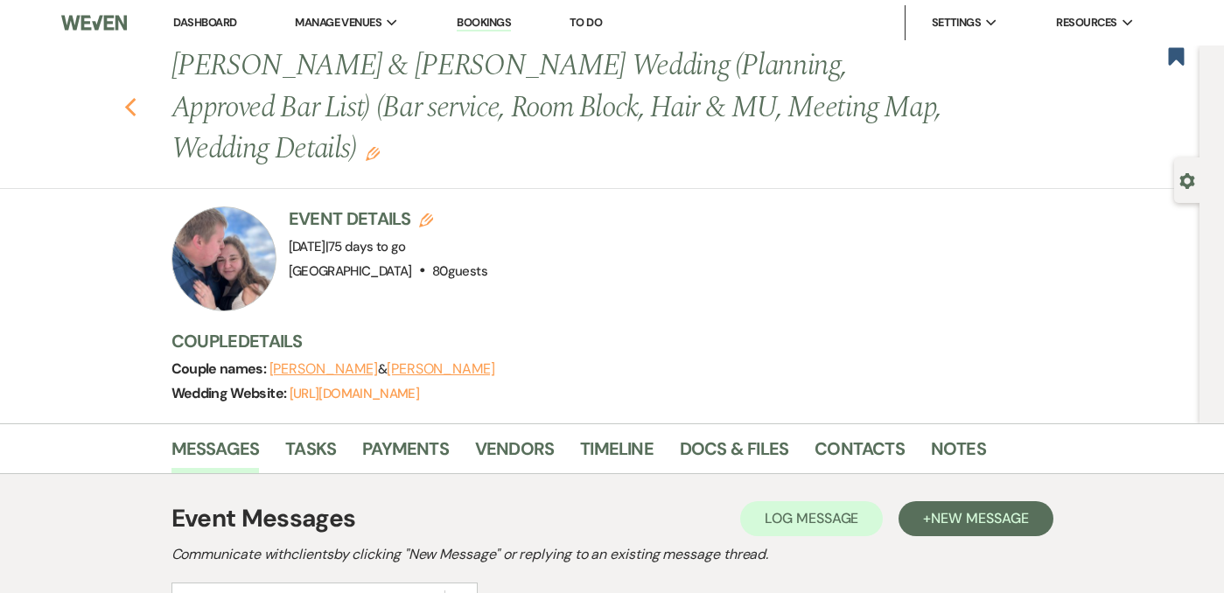
click at [129, 98] on use "button" at bounding box center [129, 107] width 11 height 19
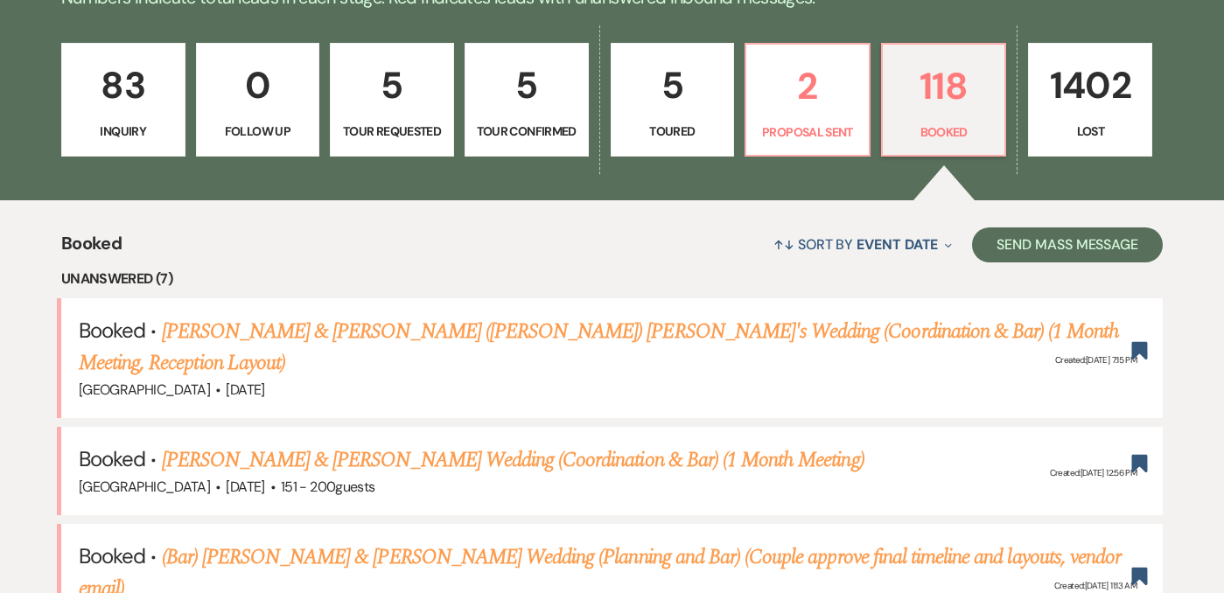
scroll to position [505, 0]
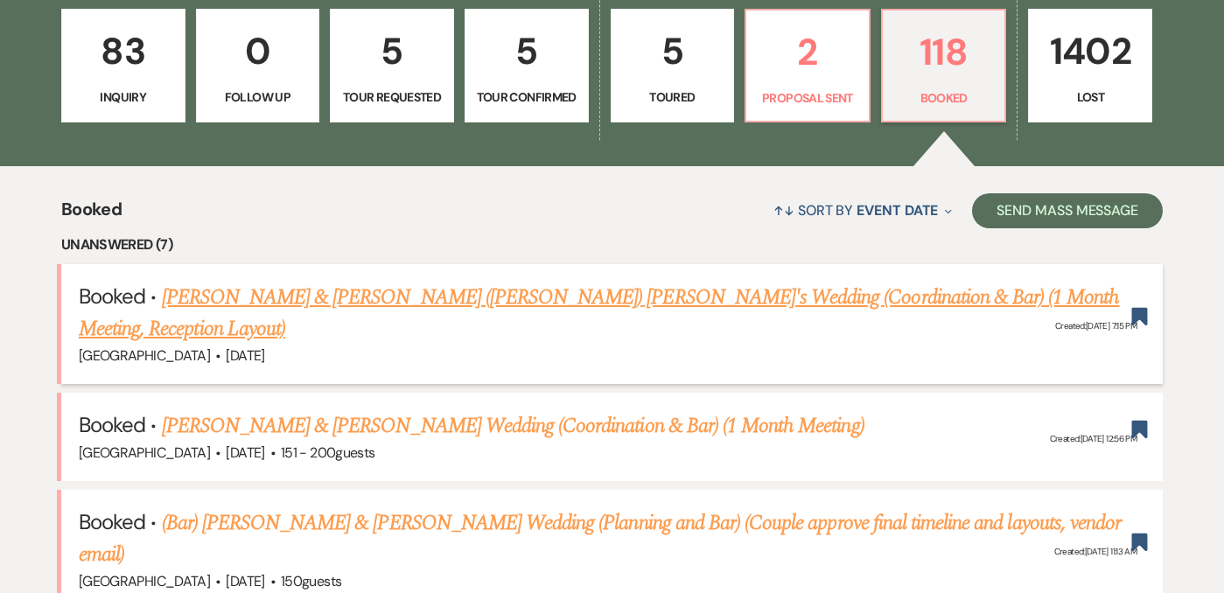
click at [434, 299] on link "[PERSON_NAME] & [PERSON_NAME] ([PERSON_NAME]) [PERSON_NAME]'s Wedding (Coordina…" at bounding box center [599, 313] width 1041 height 63
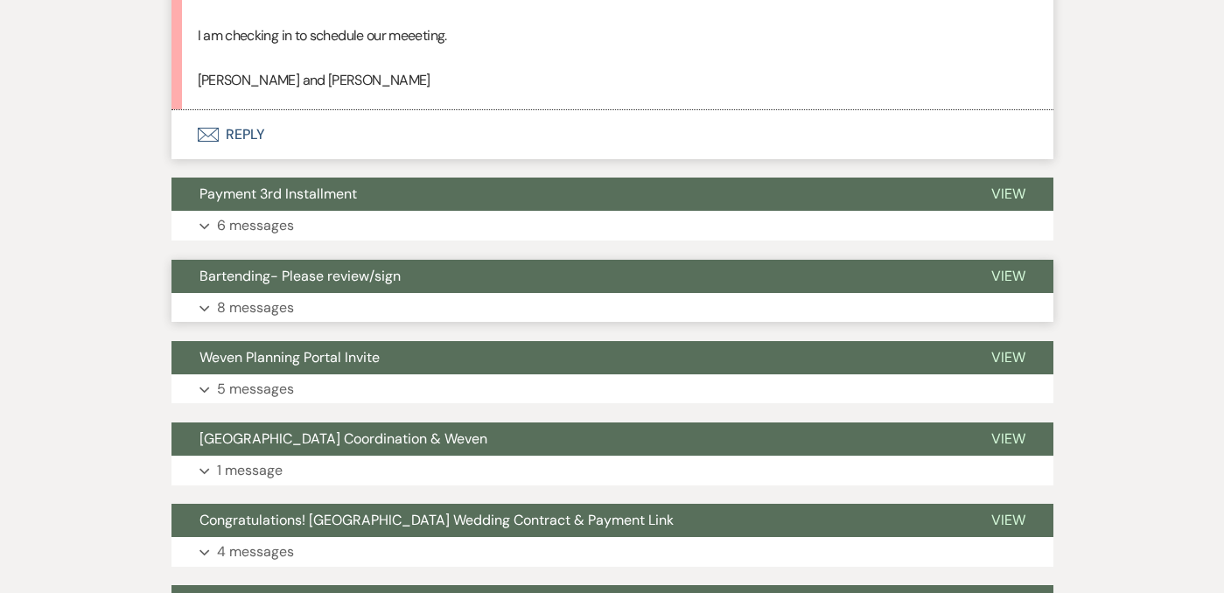
scroll to position [2879, 0]
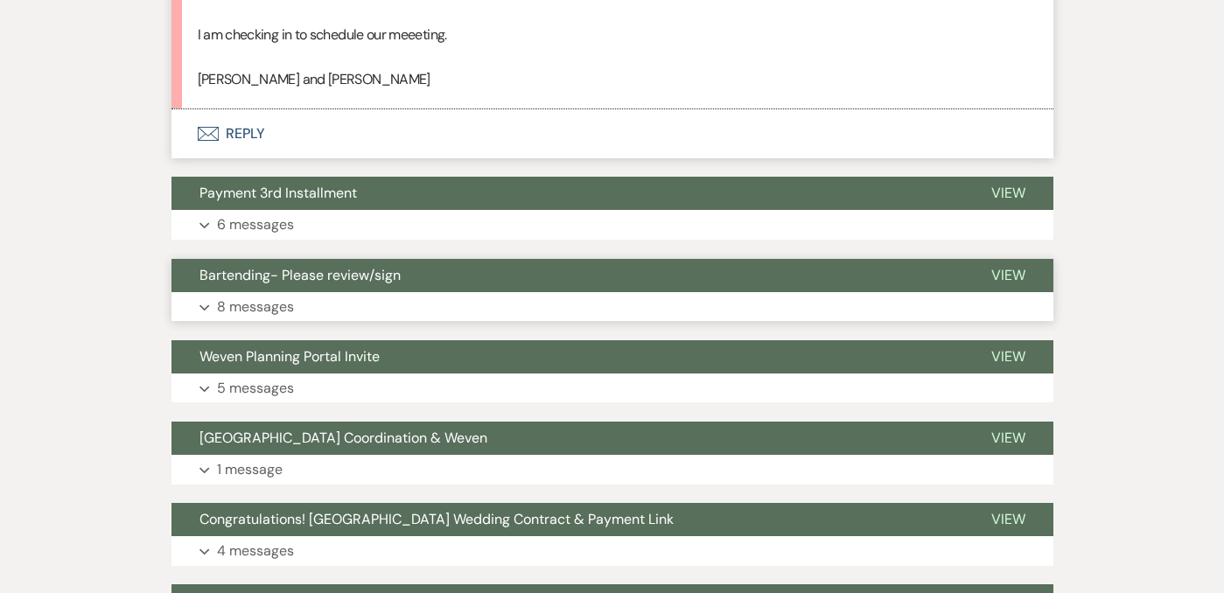
click at [422, 322] on button "Expand 8 messages" at bounding box center [613, 307] width 882 height 30
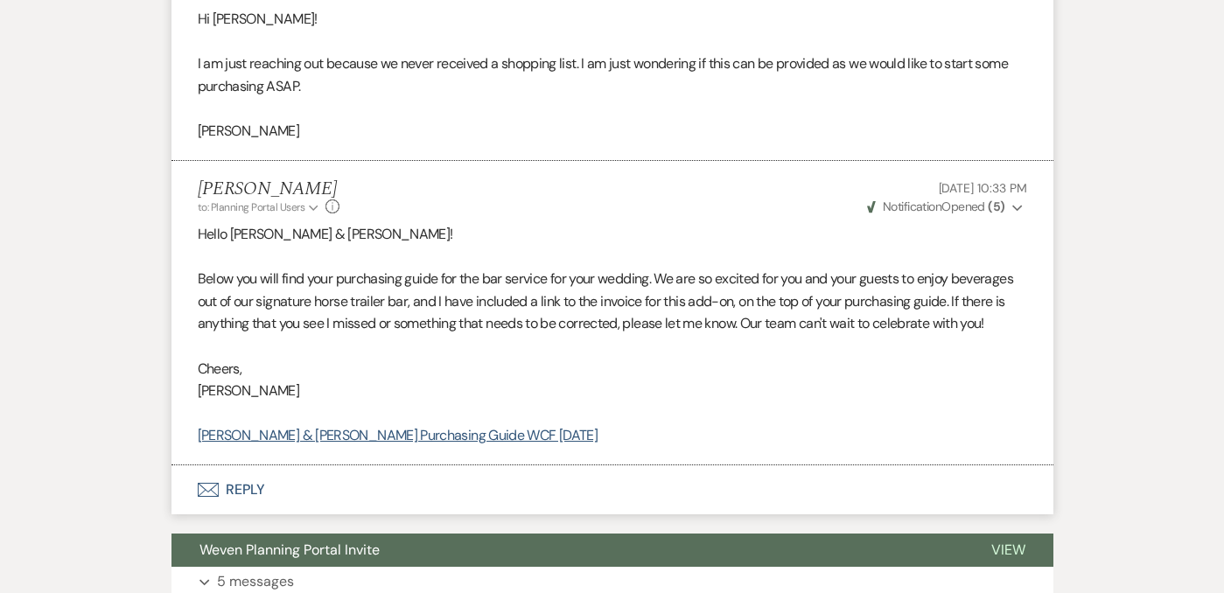
scroll to position [5352, 0]
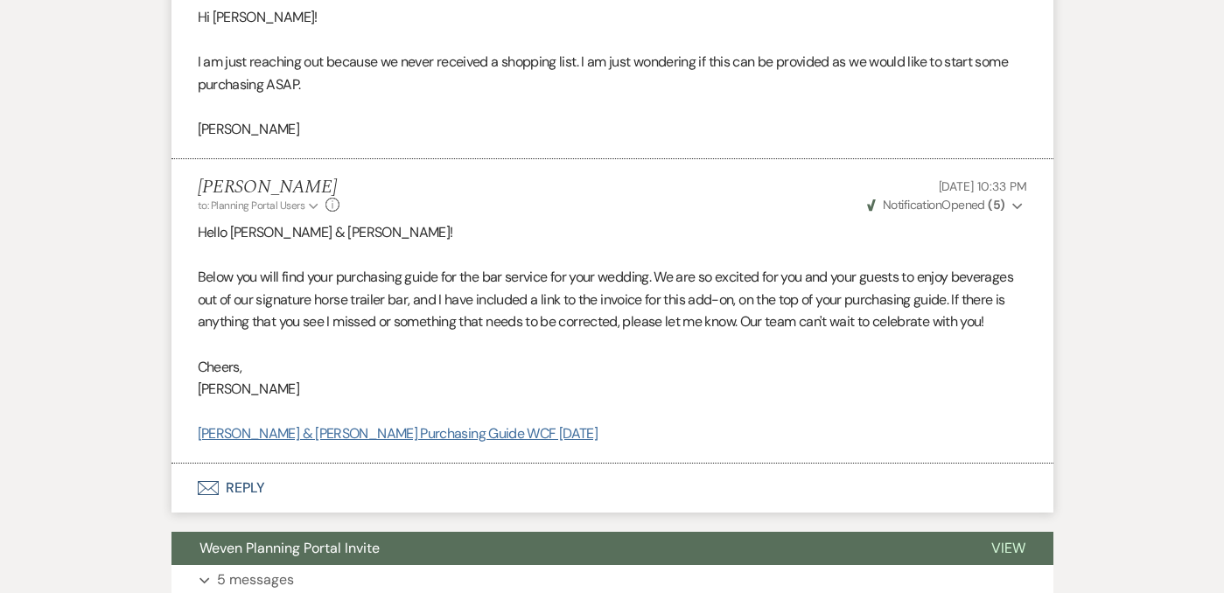
click at [445, 443] on link "[PERSON_NAME] & [PERSON_NAME] Purchasing Guide WCF [DATE]" at bounding box center [398, 433] width 401 height 18
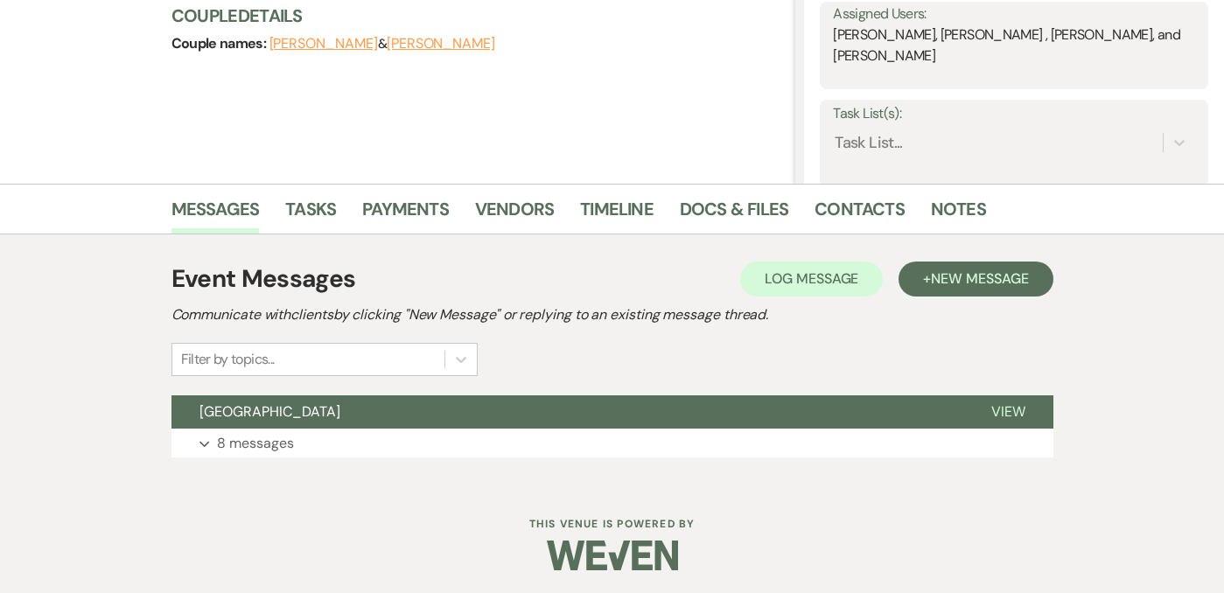
scroll to position [259, 0]
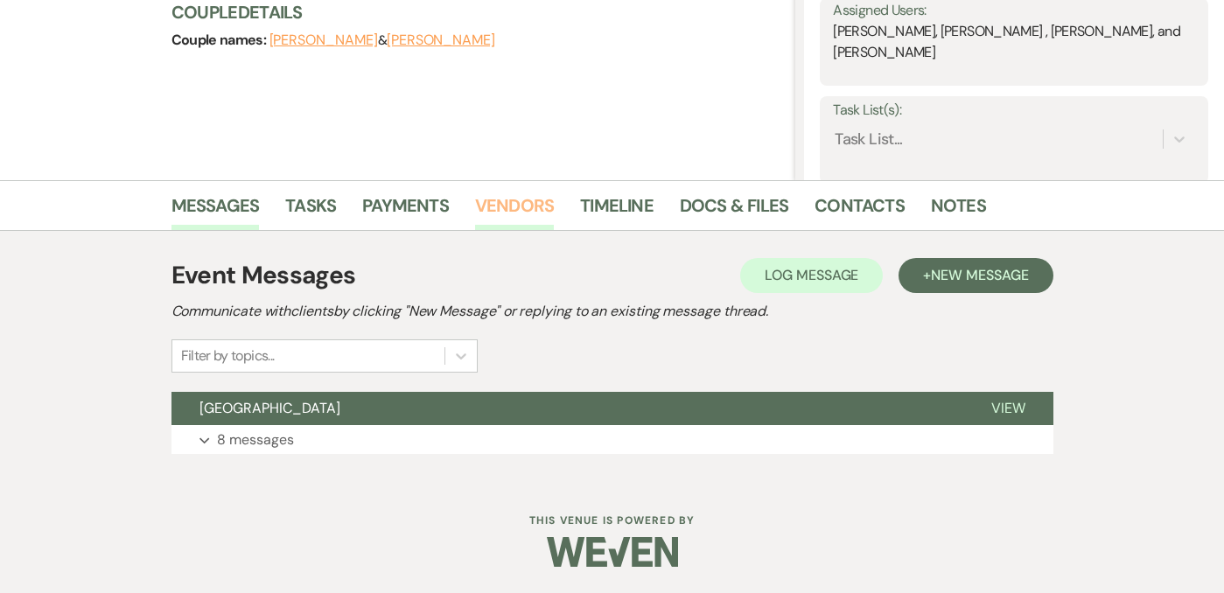
click at [512, 201] on link "Vendors" at bounding box center [514, 211] width 79 height 39
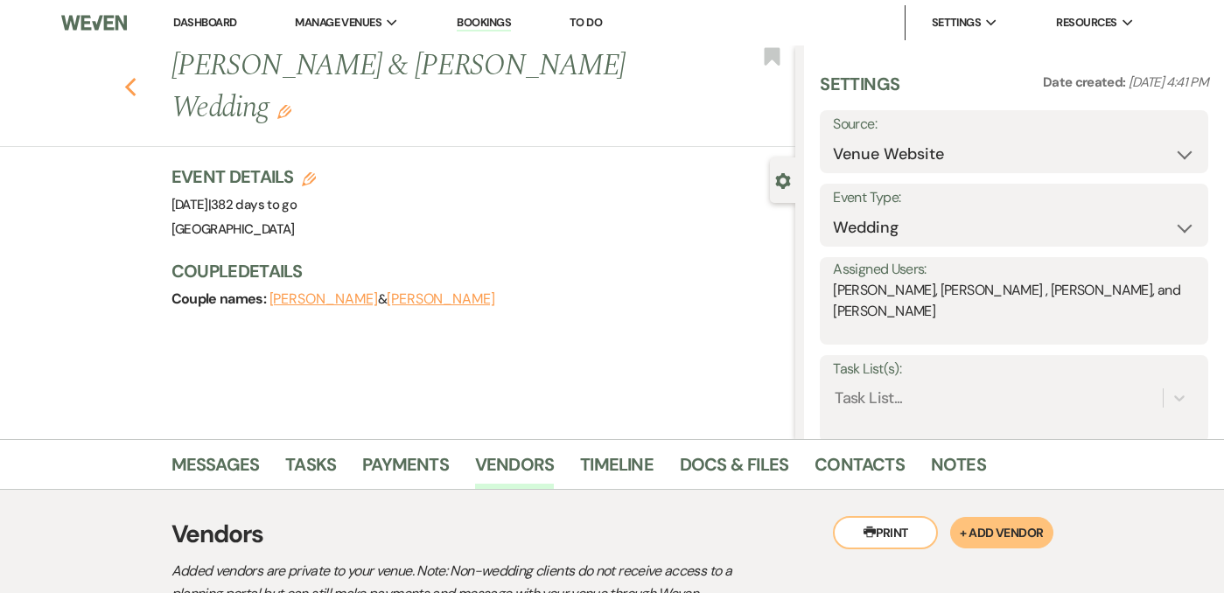
click at [129, 78] on use "button" at bounding box center [129, 87] width 11 height 19
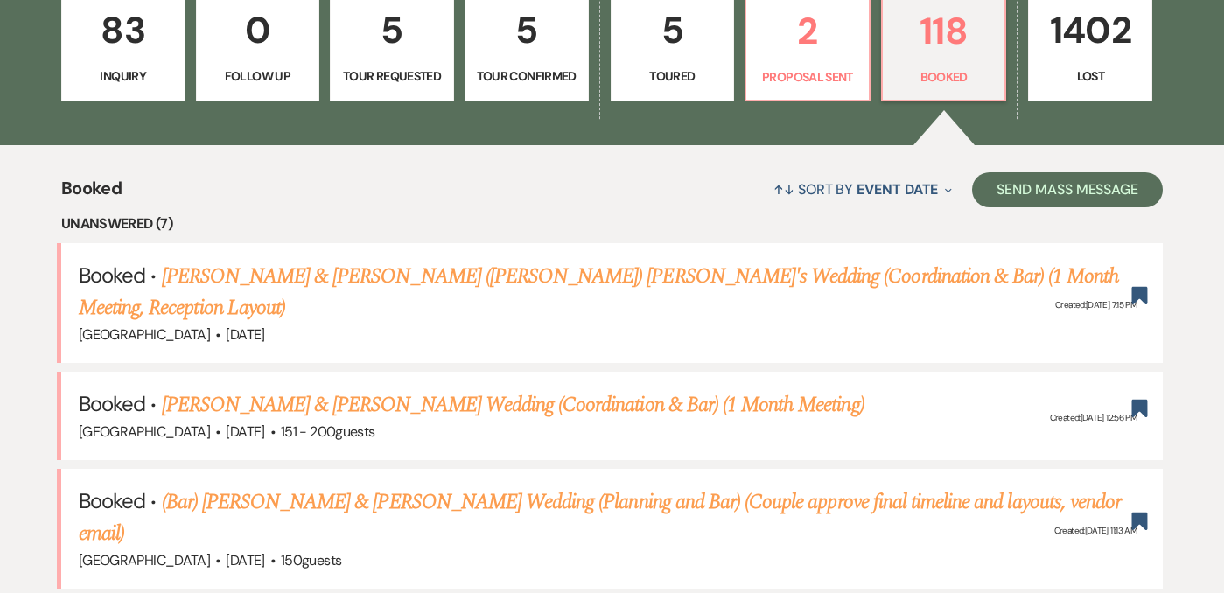
scroll to position [543, 0]
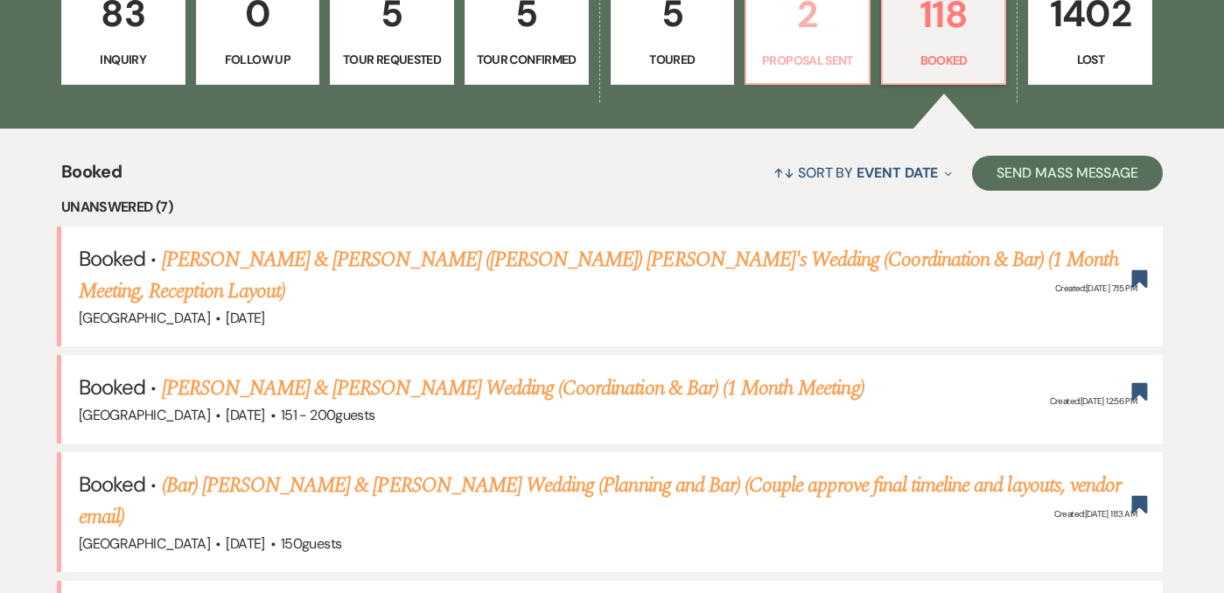
click at [793, 39] on p "2" at bounding box center [808, 14] width 102 height 59
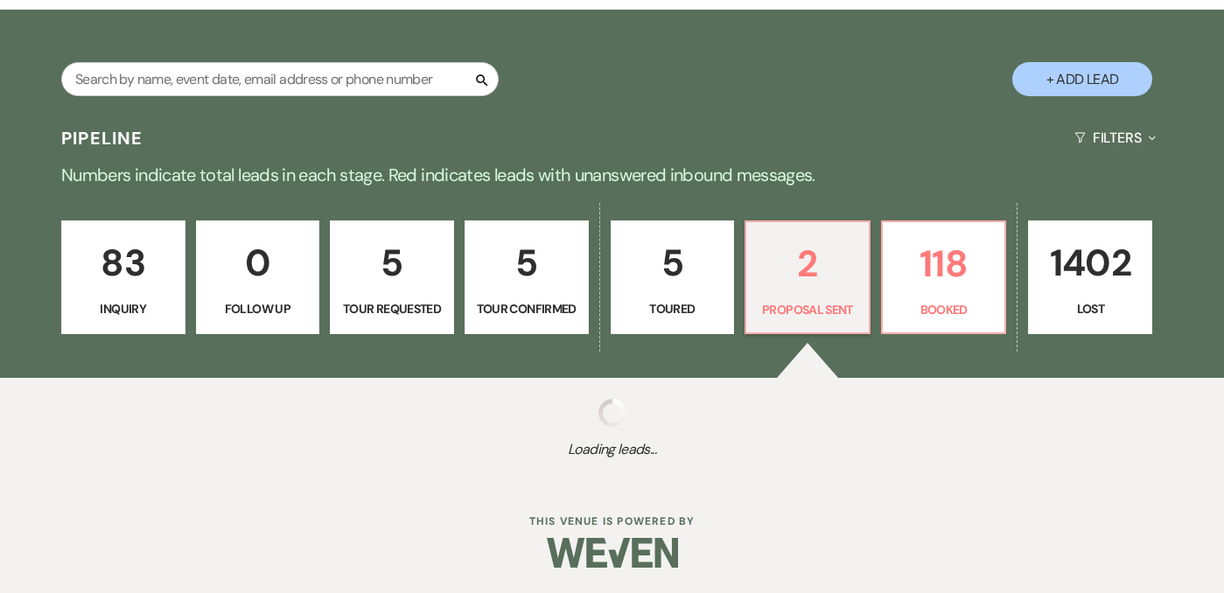
scroll to position [337, 0]
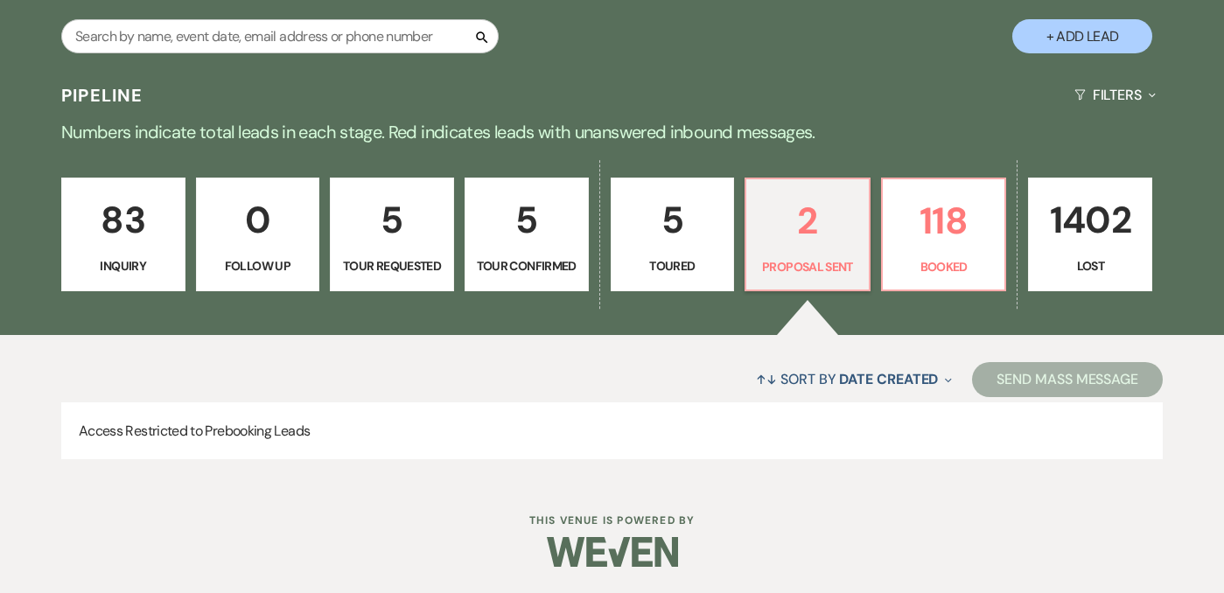
click at [109, 100] on h3 "Pipeline" at bounding box center [102, 95] width 82 height 25
click at [135, 224] on p "83" at bounding box center [124, 220] width 102 height 59
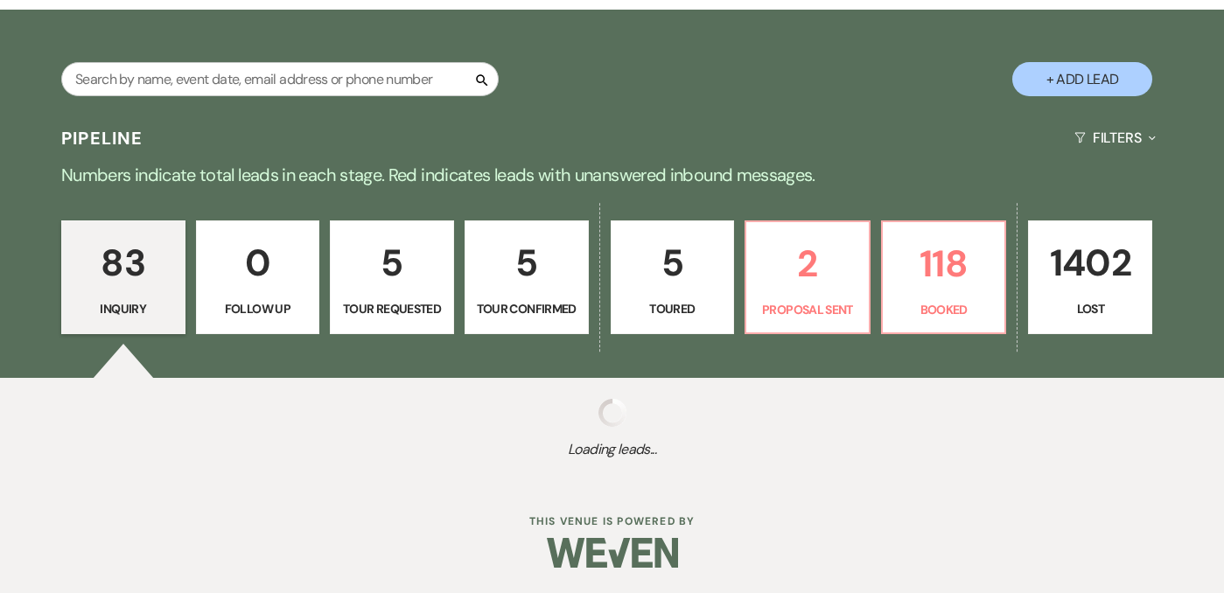
scroll to position [337, 0]
